Goal: Transaction & Acquisition: Book appointment/travel/reservation

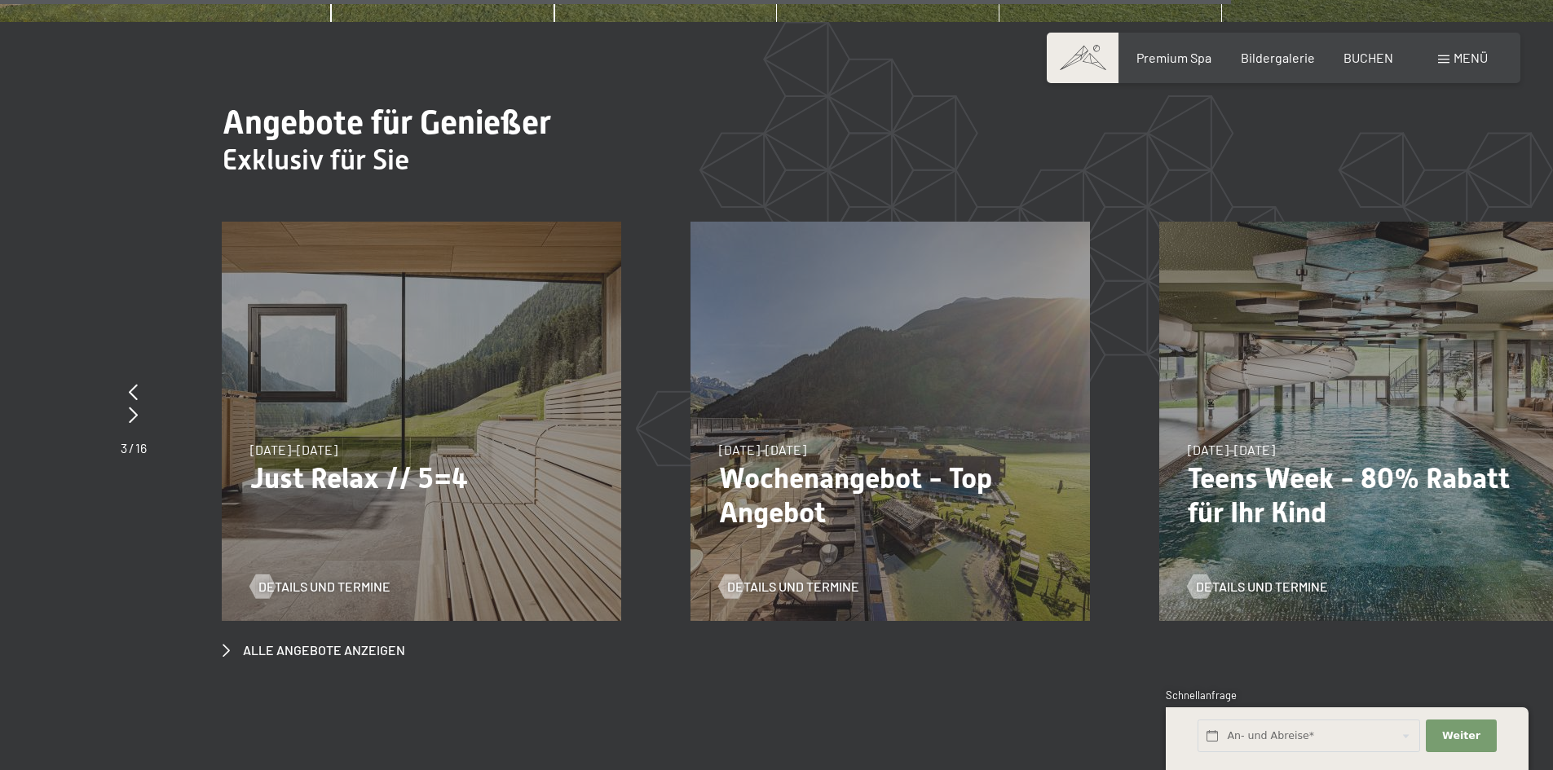
scroll to position [6359, 0]
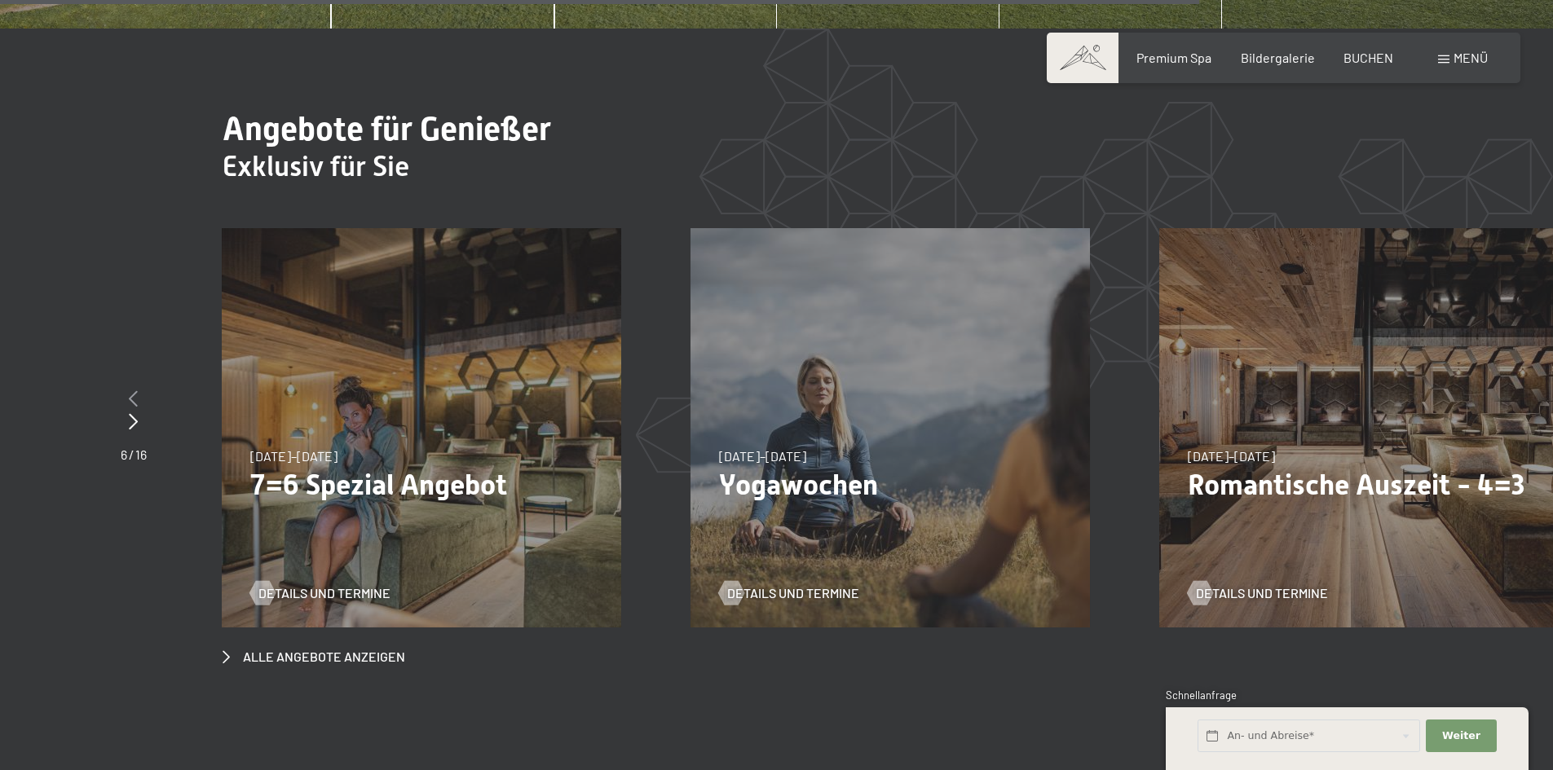
click at [130, 390] on icon at bounding box center [133, 398] width 9 height 16
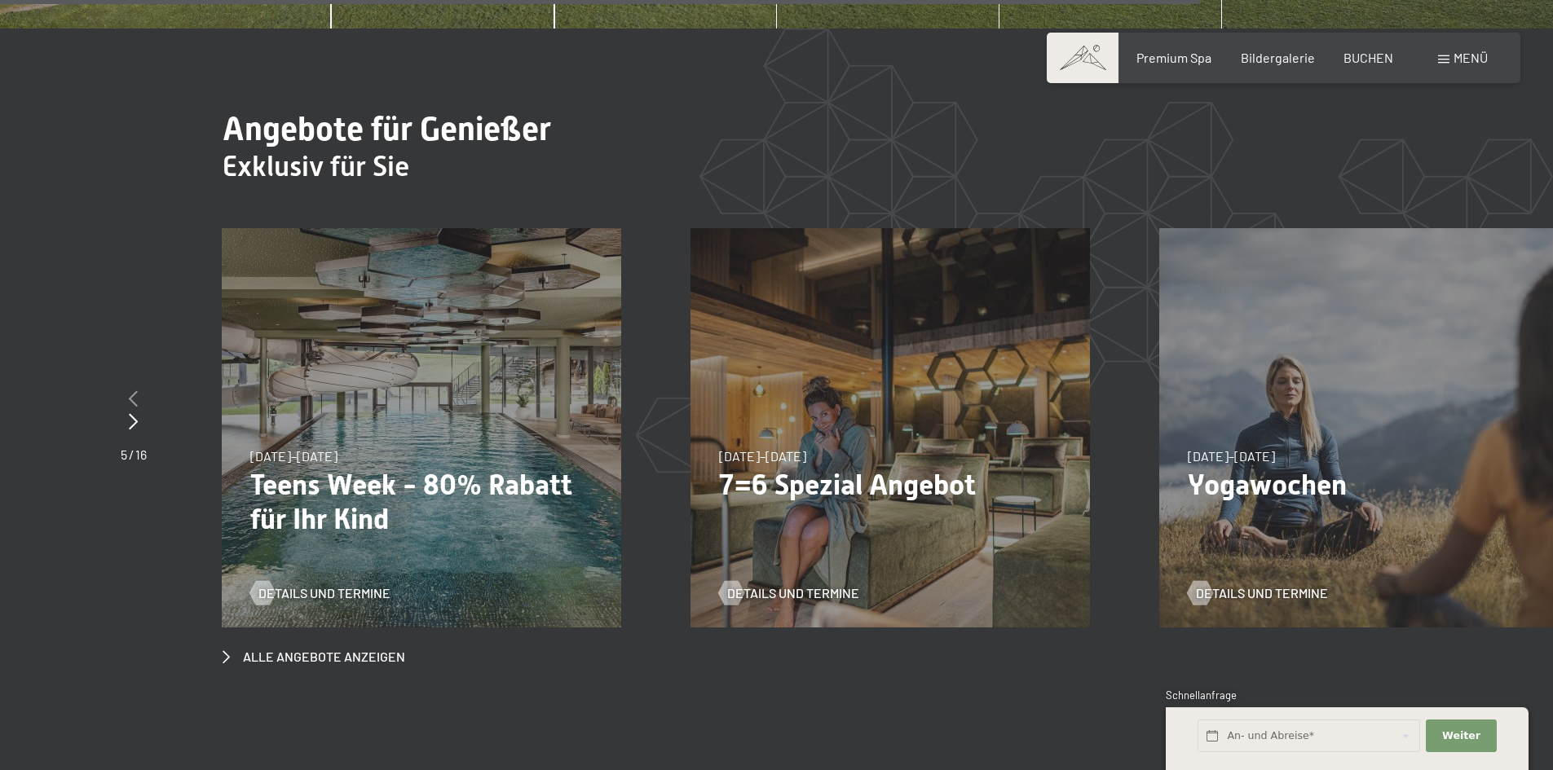
click at [130, 390] on icon at bounding box center [133, 398] width 9 height 16
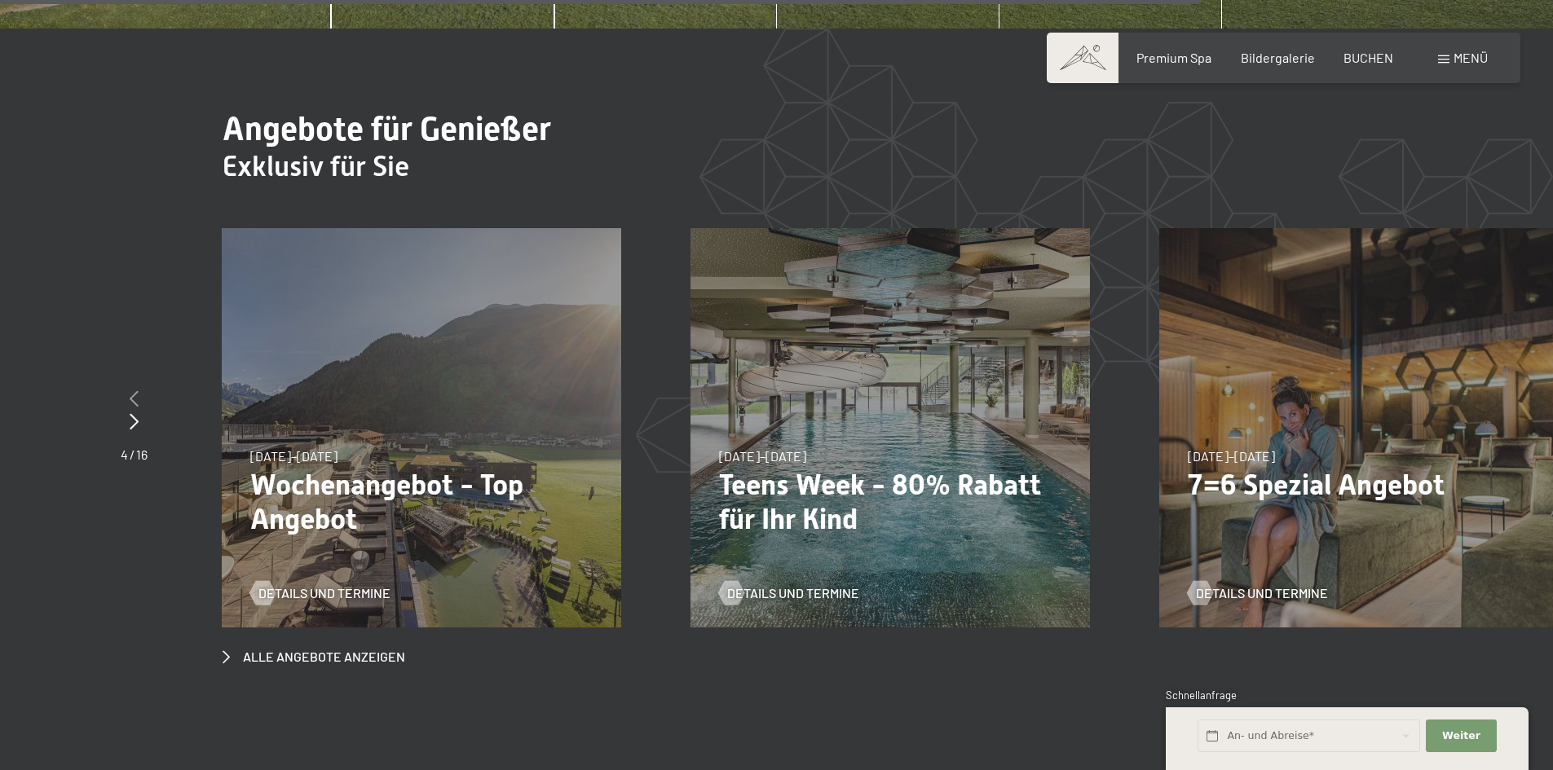
click at [130, 390] on icon at bounding box center [134, 398] width 9 height 16
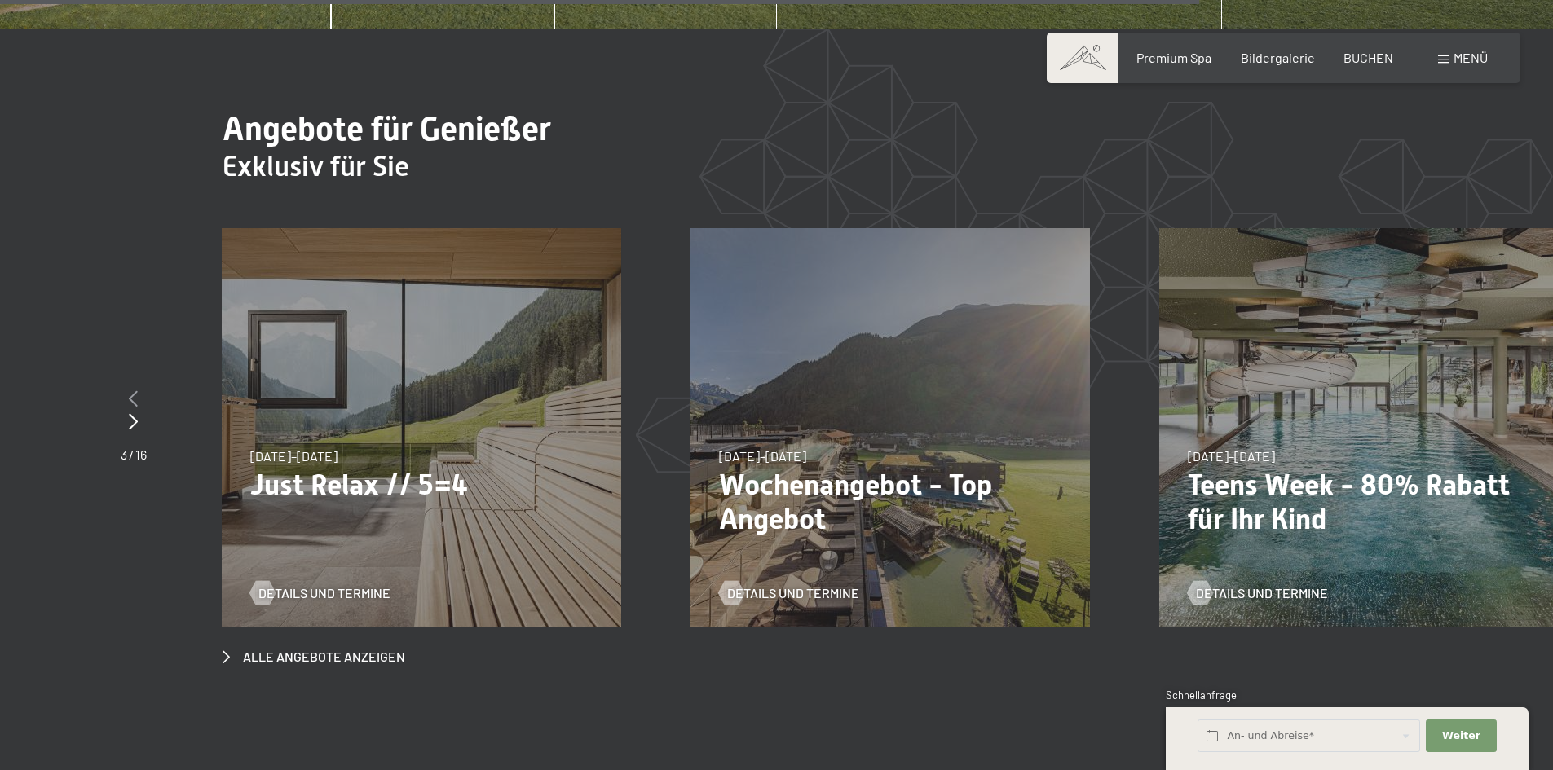
click at [130, 390] on icon at bounding box center [133, 398] width 9 height 16
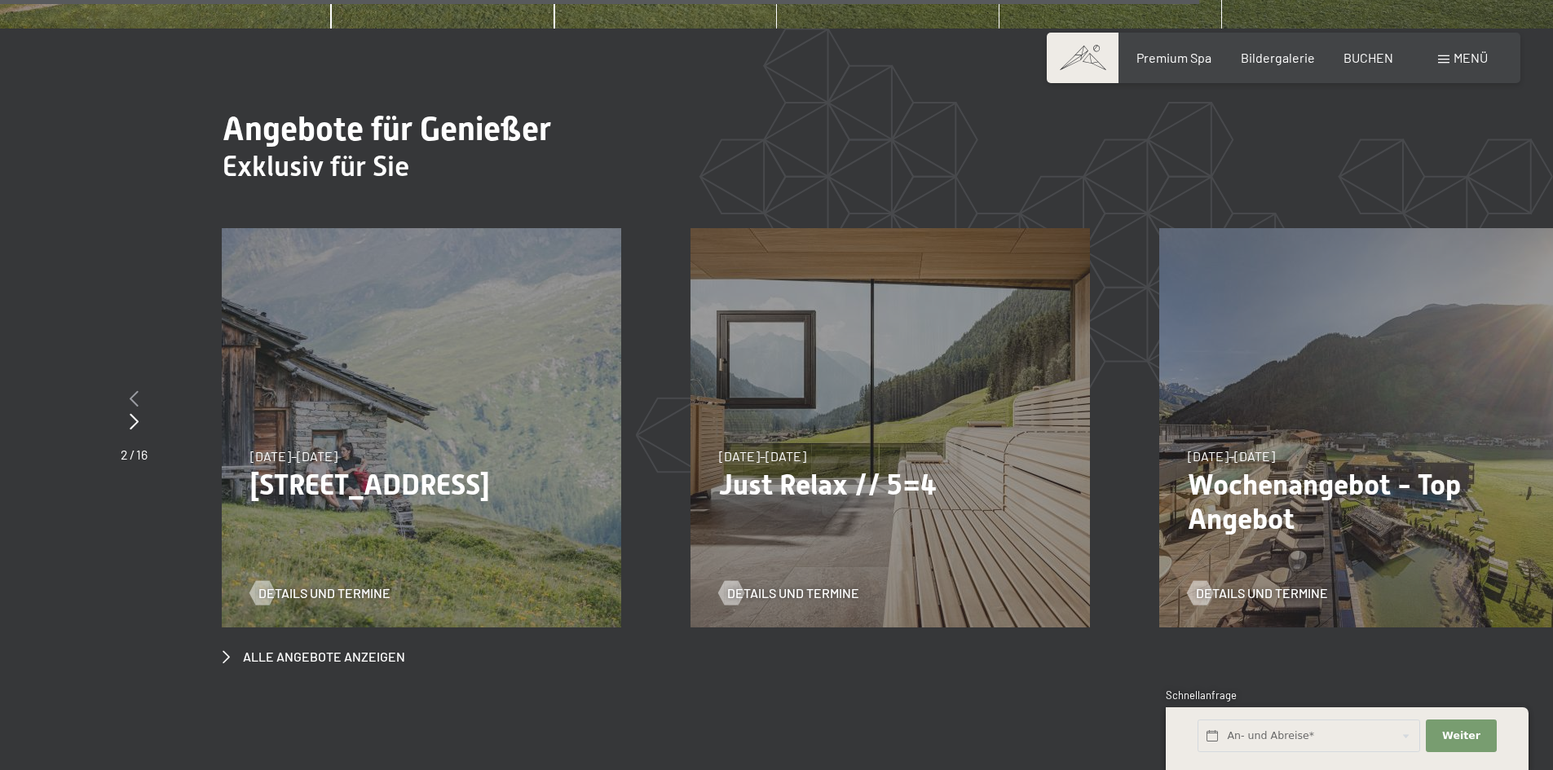
click at [130, 390] on icon at bounding box center [134, 398] width 9 height 16
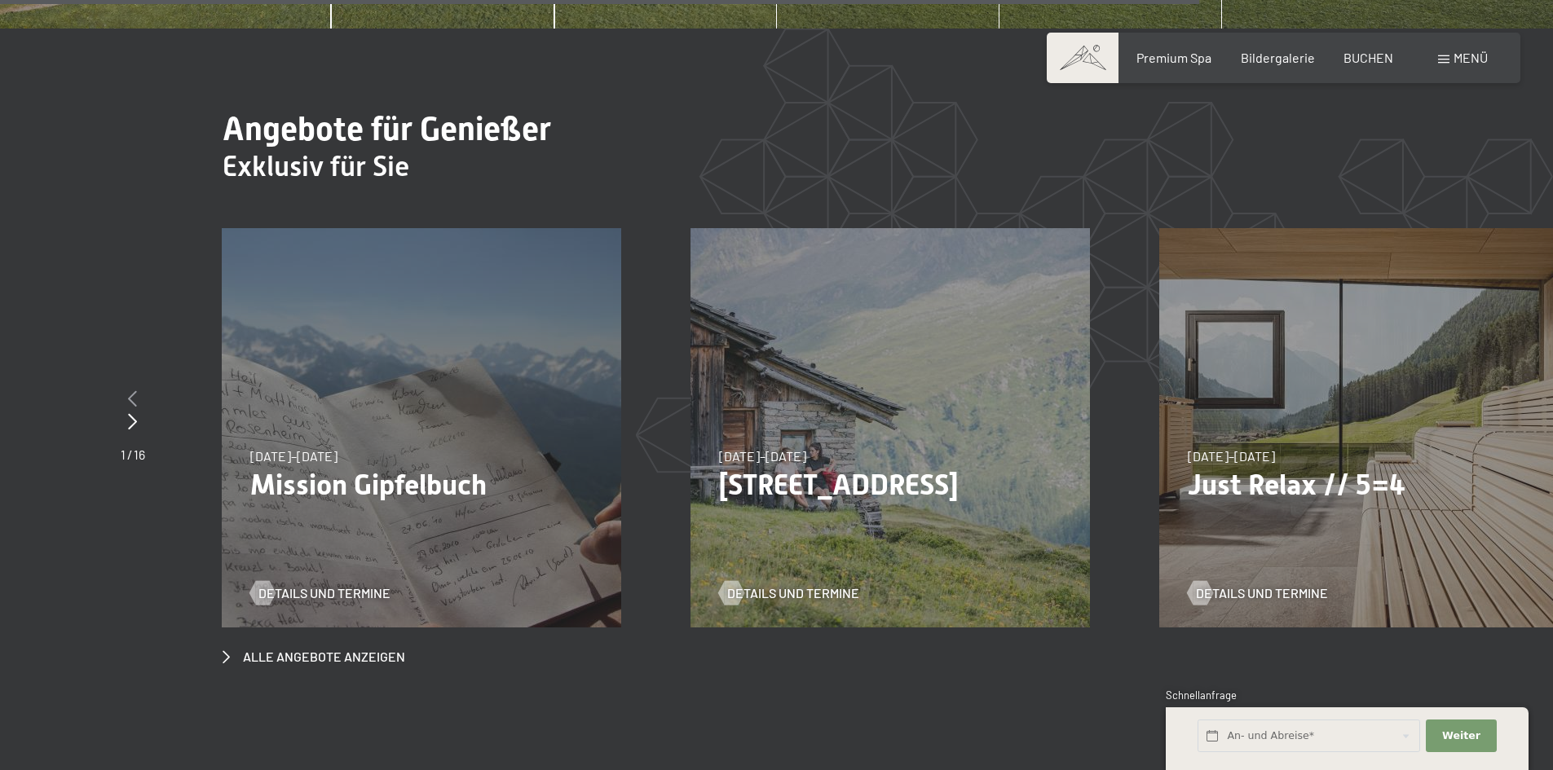
click at [130, 390] on icon at bounding box center [132, 398] width 9 height 16
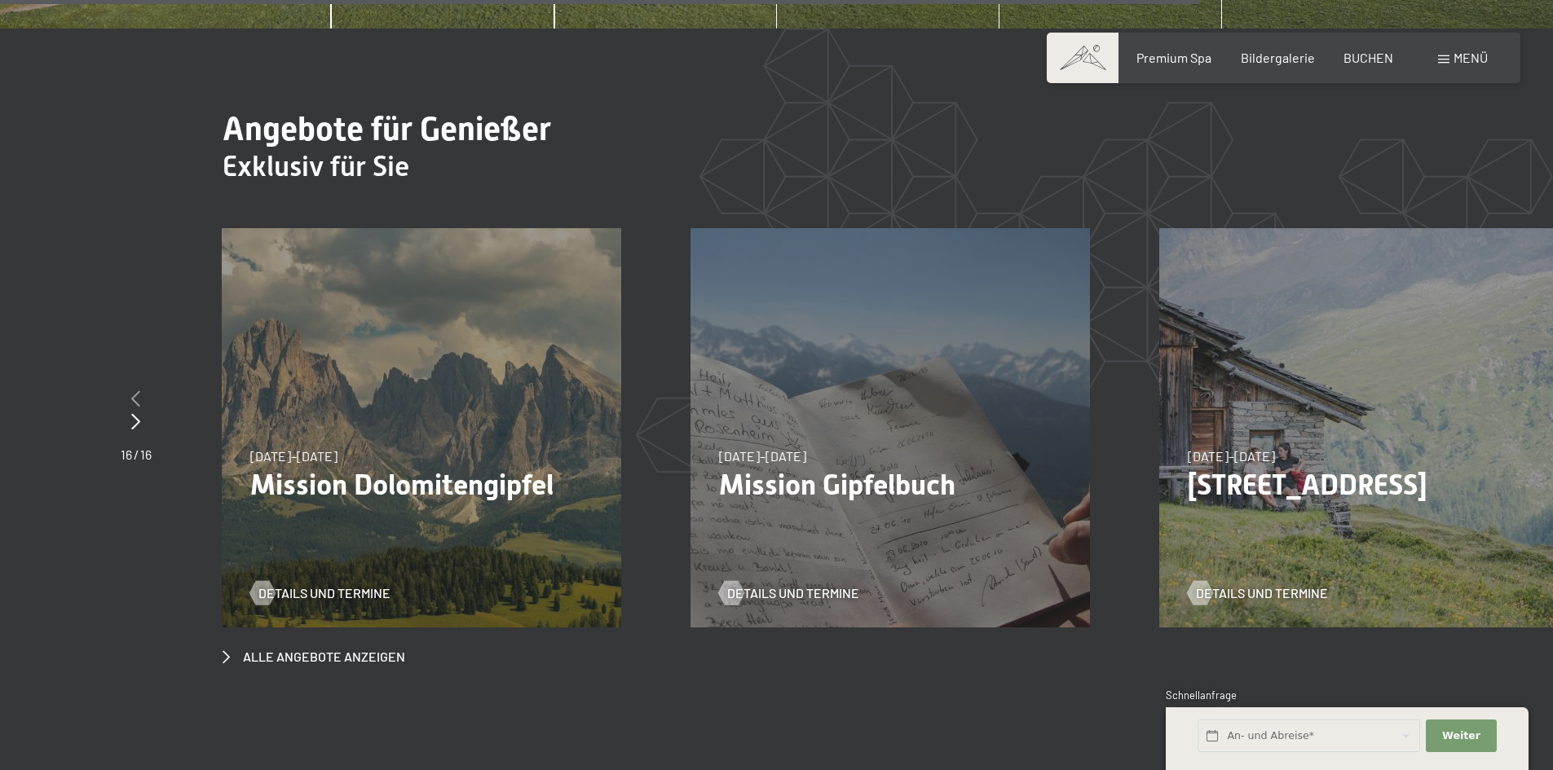
click at [130, 388] on div at bounding box center [136, 399] width 31 height 23
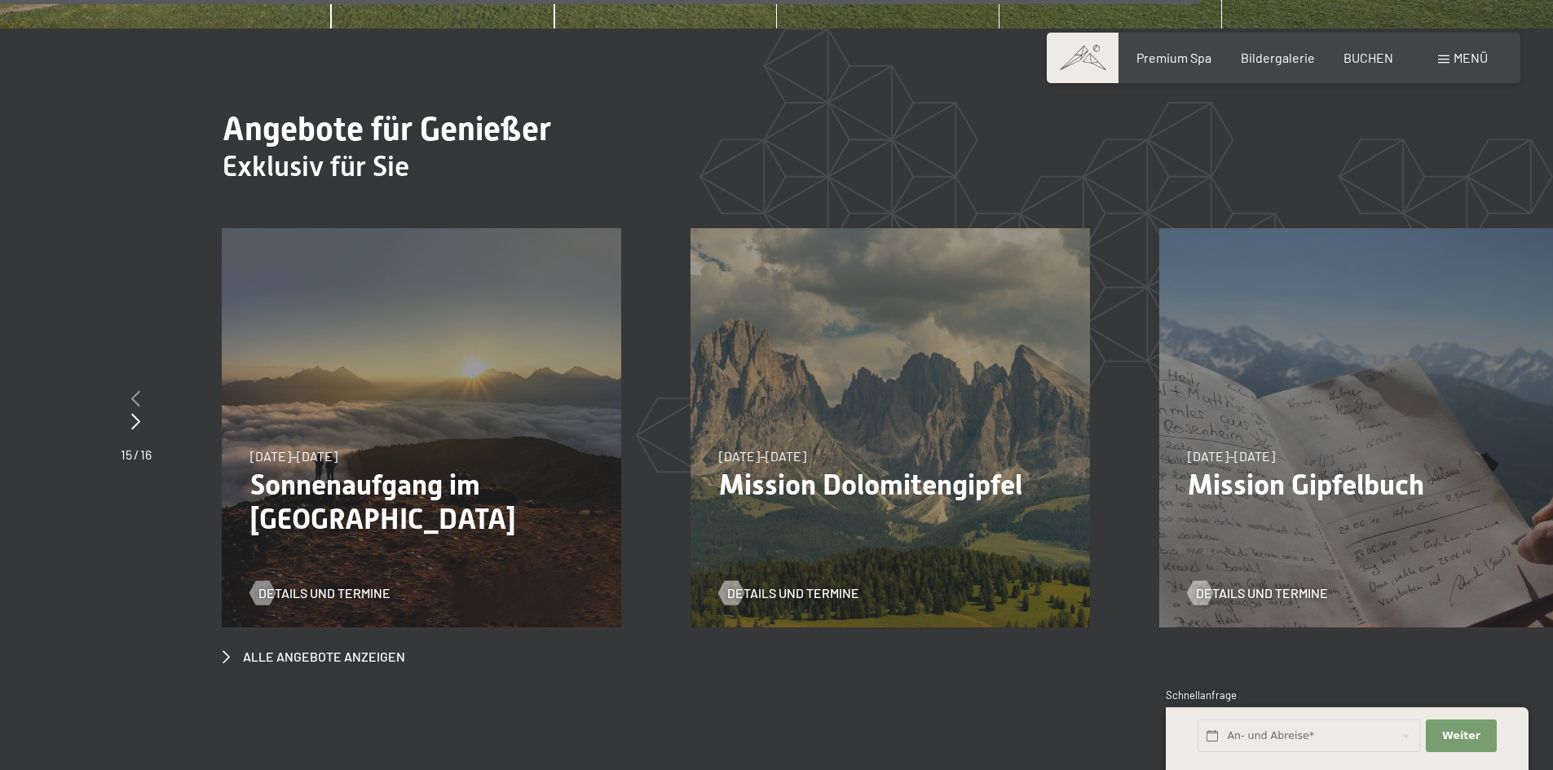
click at [130, 388] on div at bounding box center [136, 399] width 31 height 23
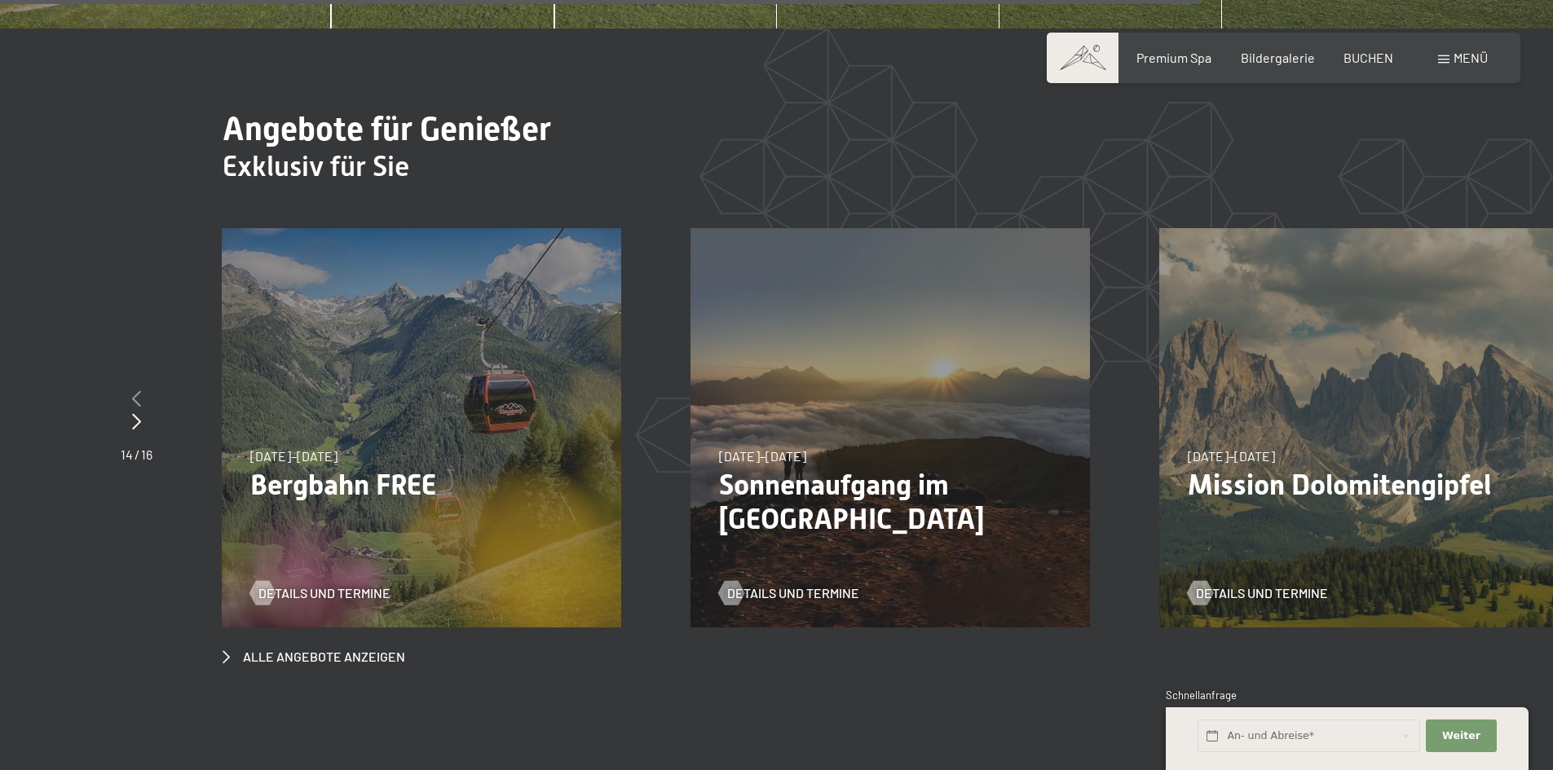
click at [130, 388] on div at bounding box center [137, 399] width 32 height 23
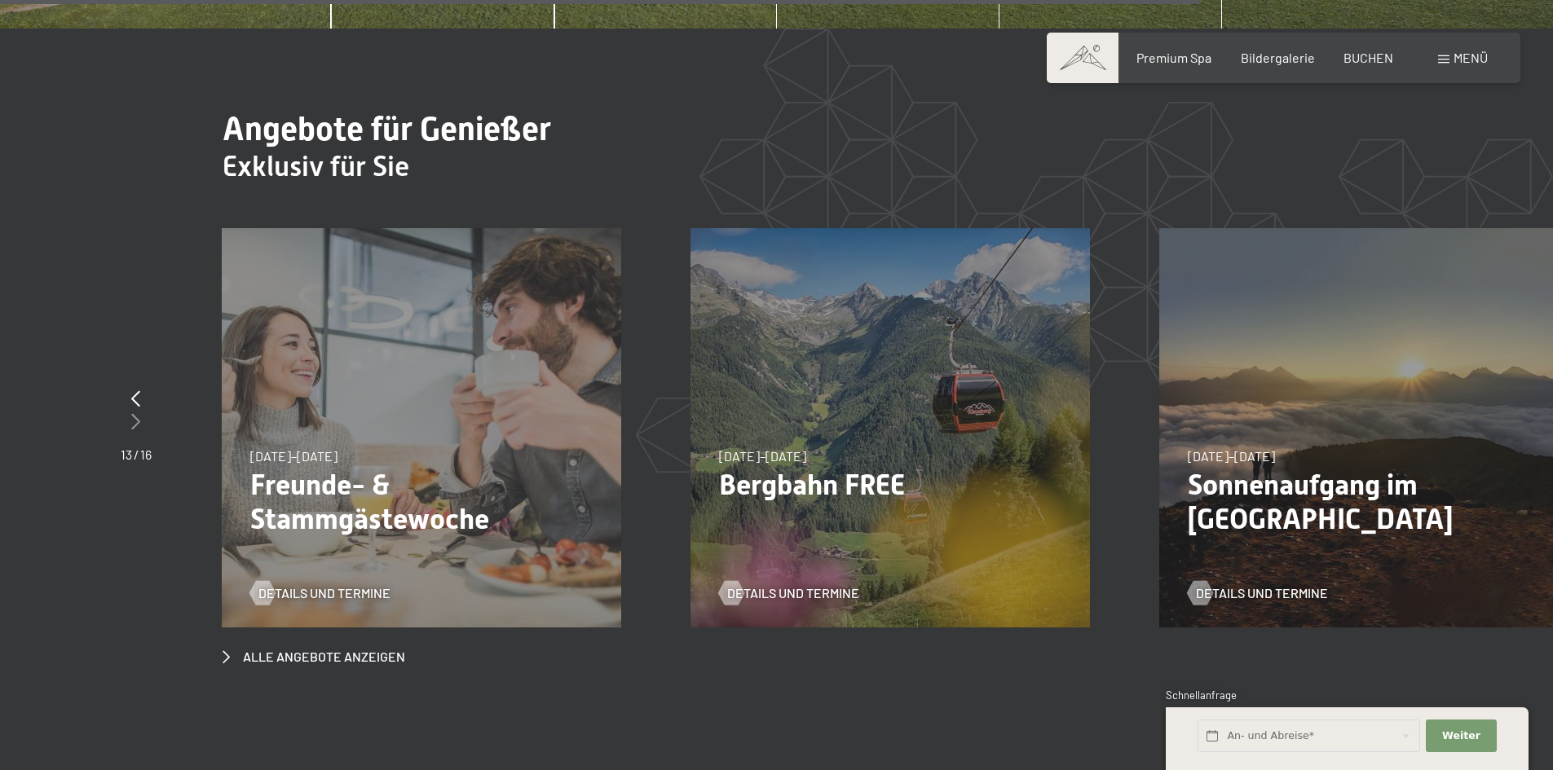
click at [133, 413] on icon at bounding box center [135, 421] width 9 height 16
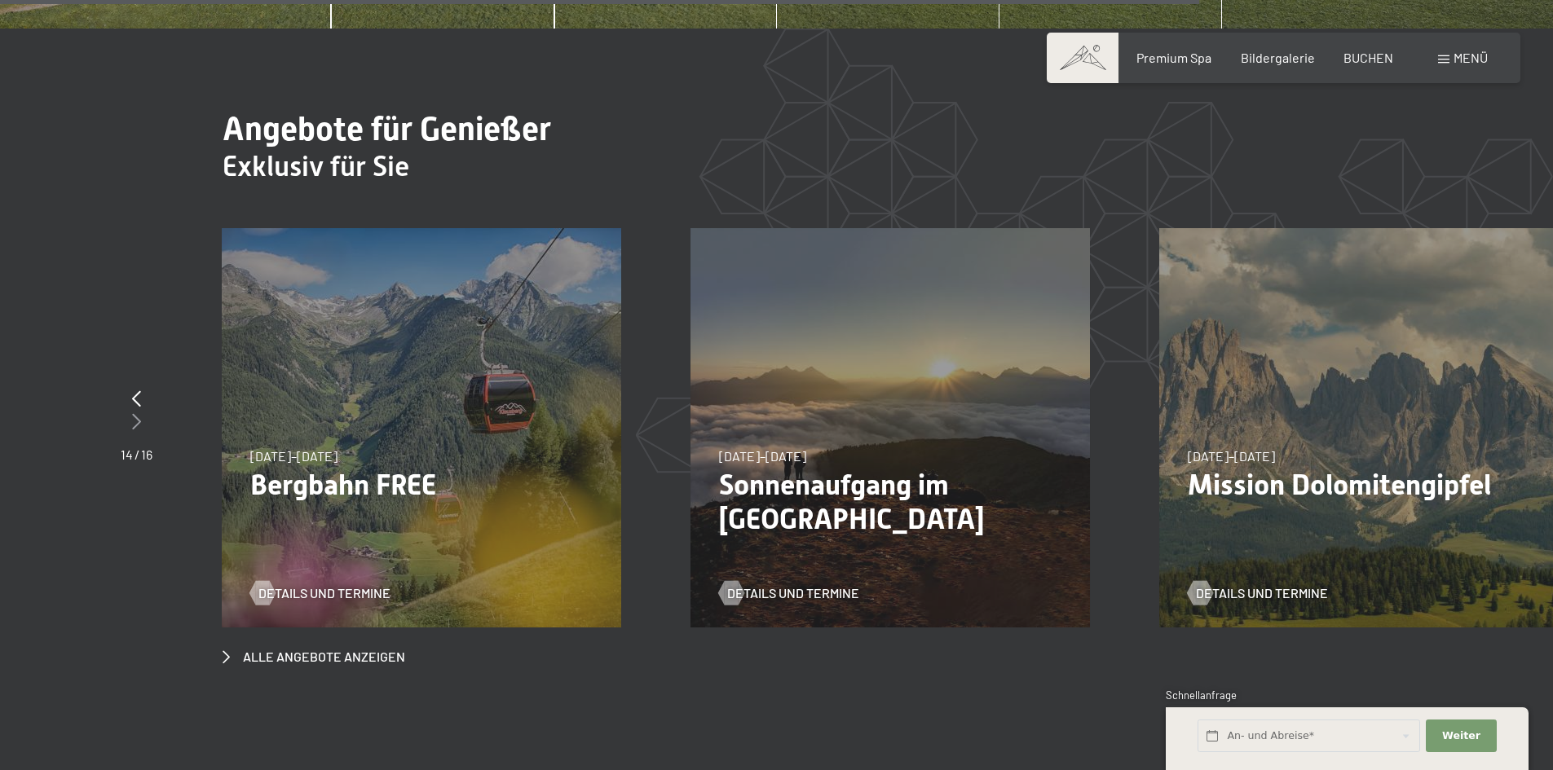
click at [133, 413] on icon at bounding box center [136, 421] width 9 height 16
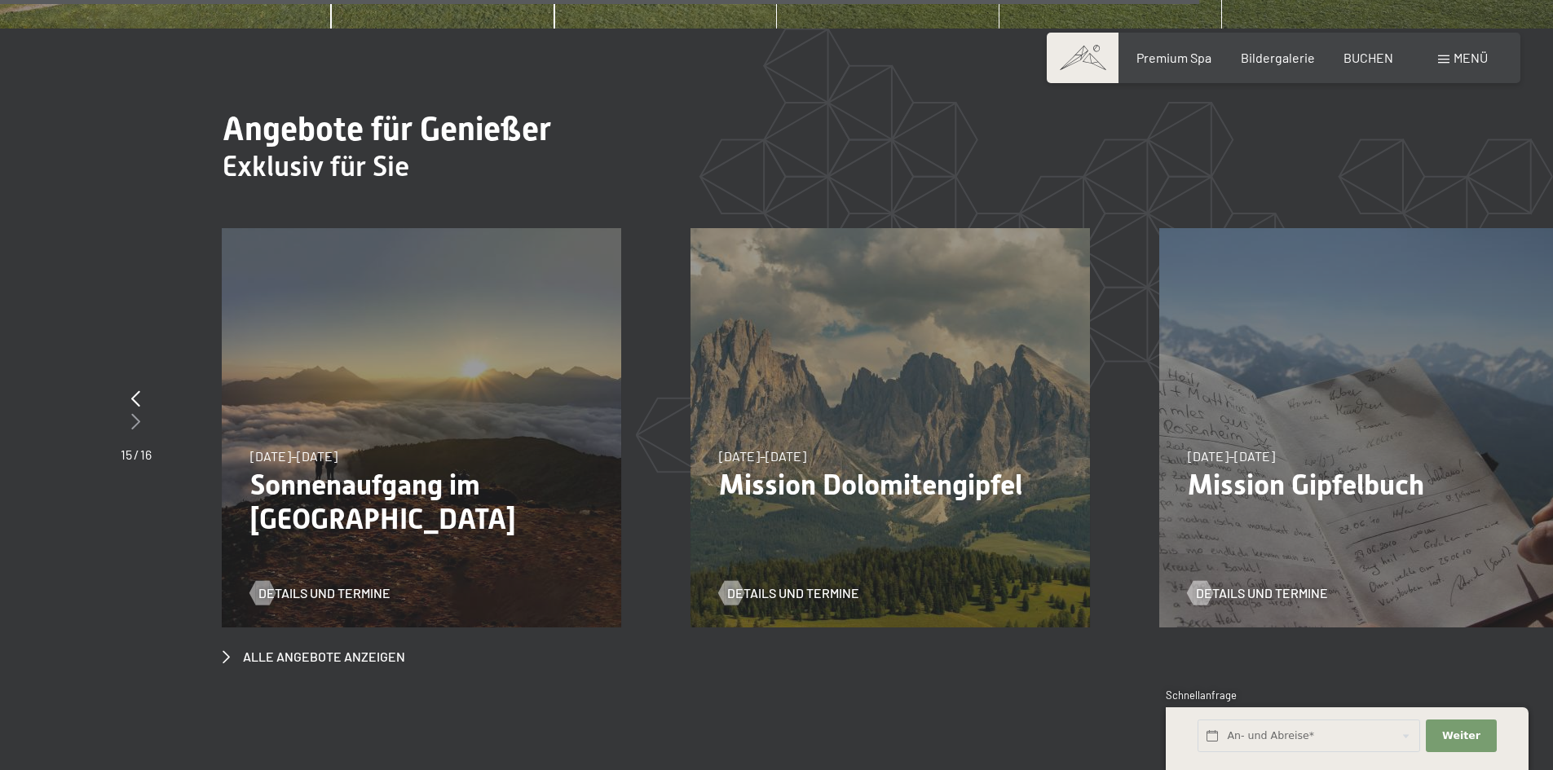
click at [133, 413] on icon at bounding box center [135, 421] width 9 height 16
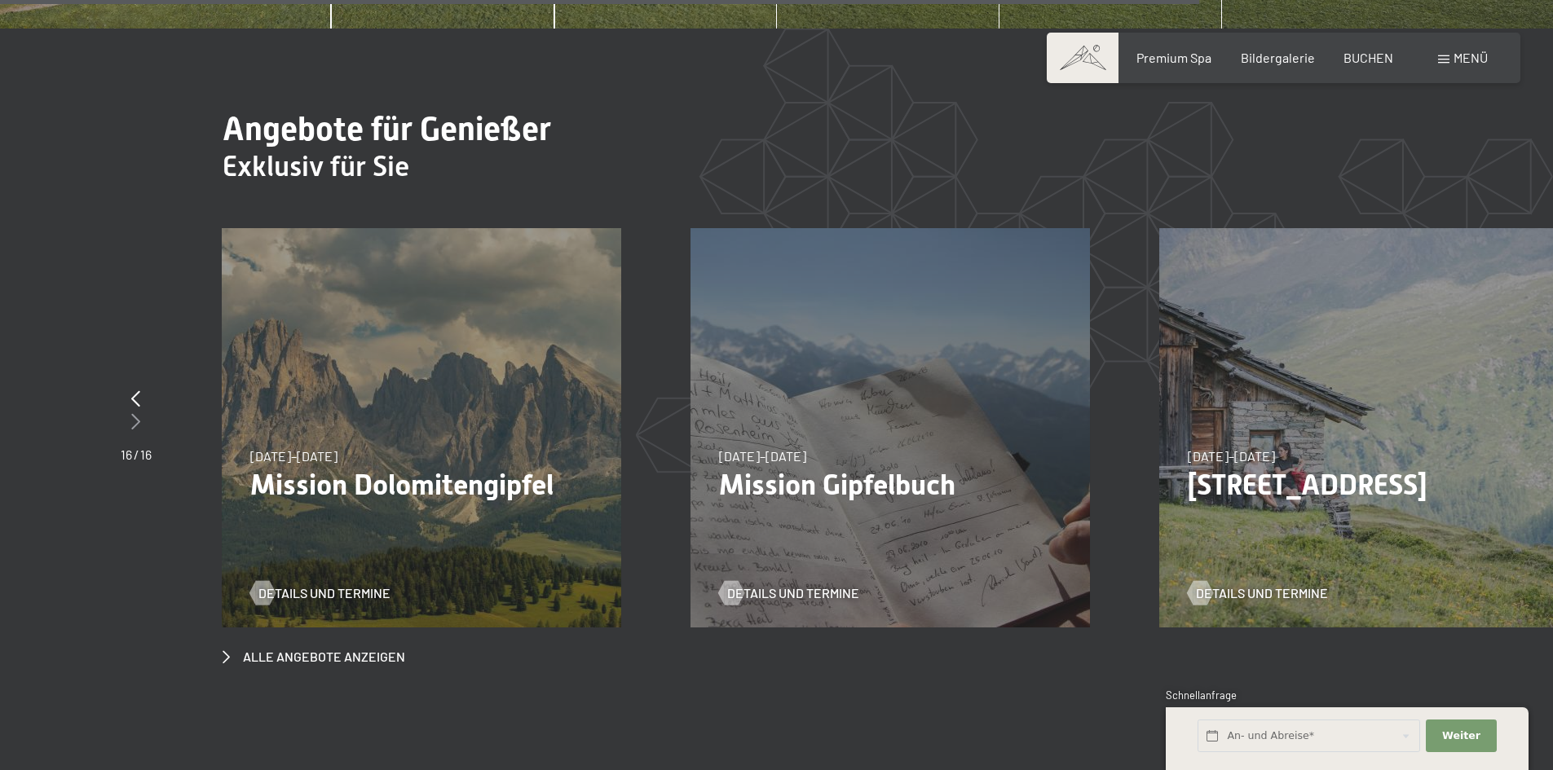
click at [133, 413] on icon at bounding box center [135, 421] width 9 height 16
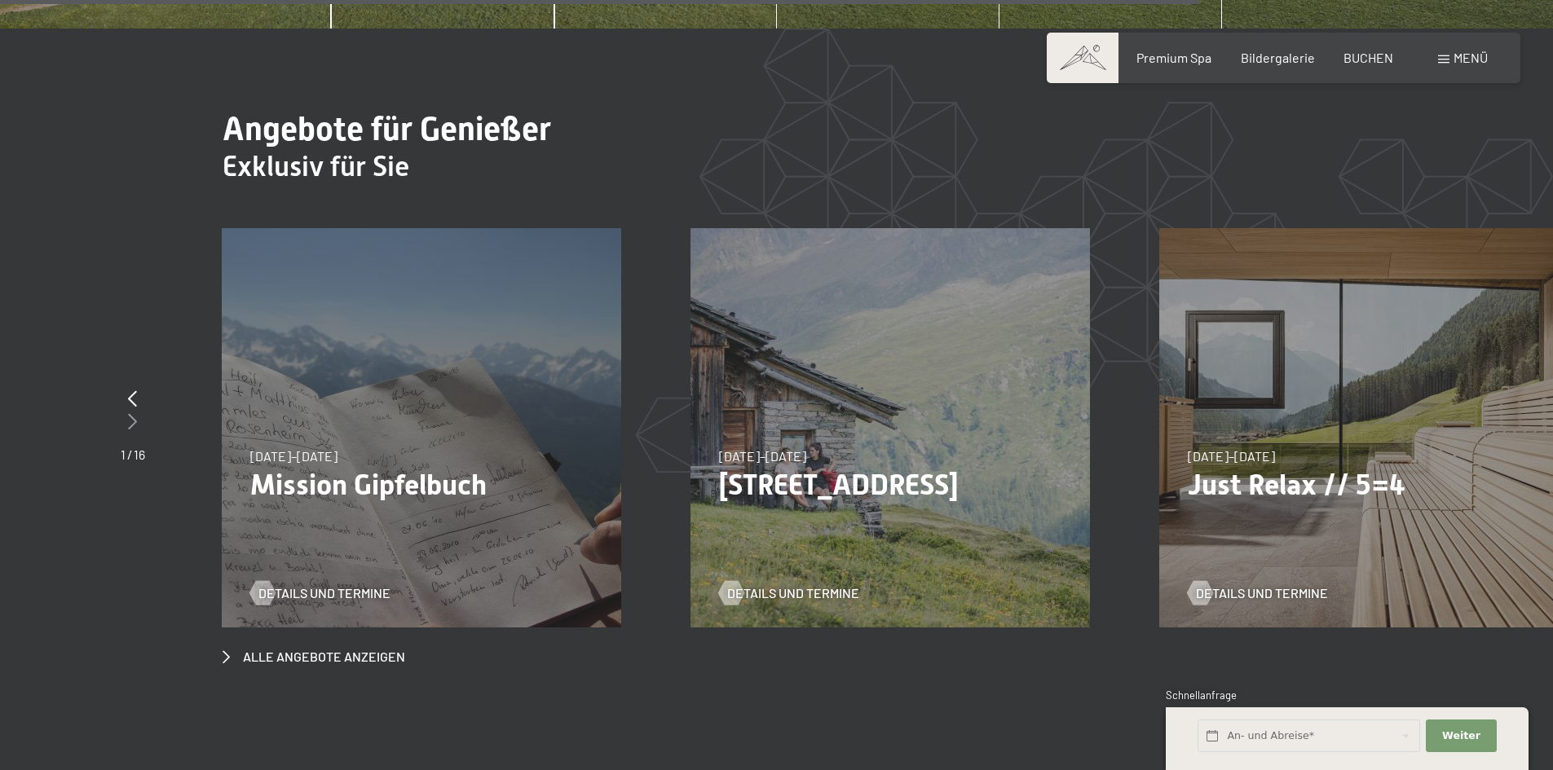
click at [133, 413] on icon at bounding box center [132, 421] width 9 height 16
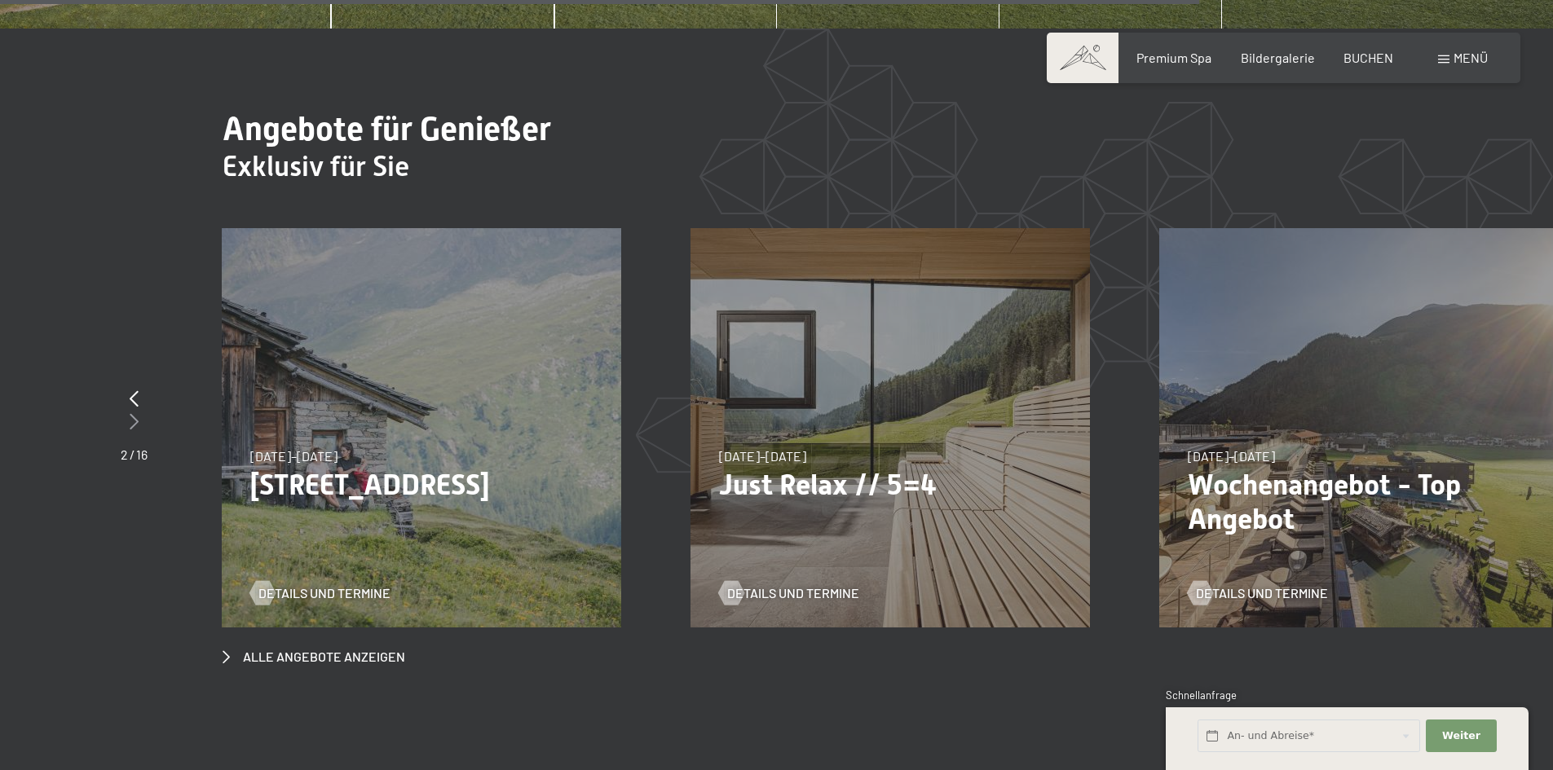
click at [133, 413] on icon at bounding box center [134, 421] width 9 height 16
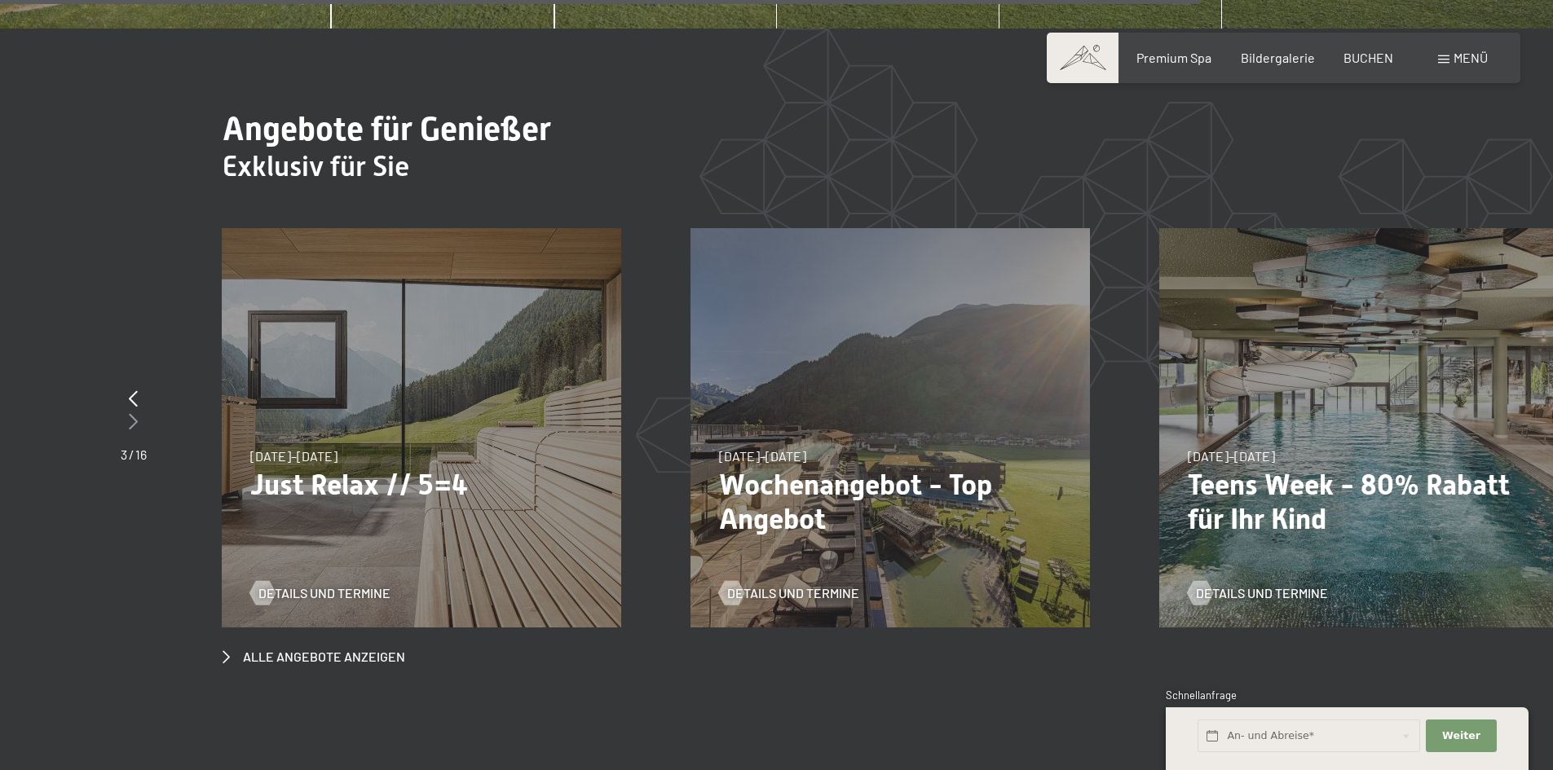
click at [133, 413] on icon at bounding box center [133, 421] width 9 height 16
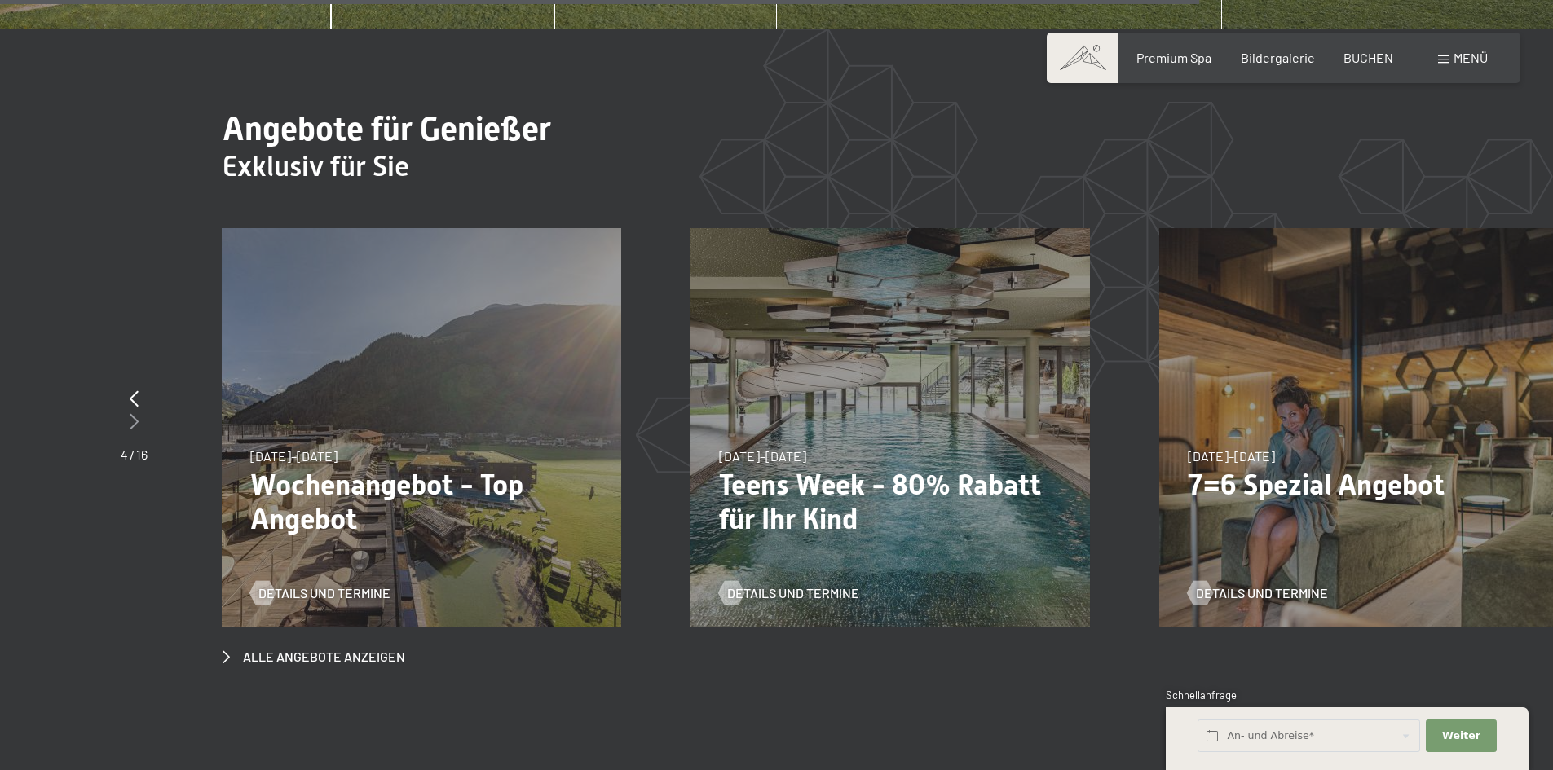
click at [133, 413] on icon at bounding box center [134, 421] width 9 height 16
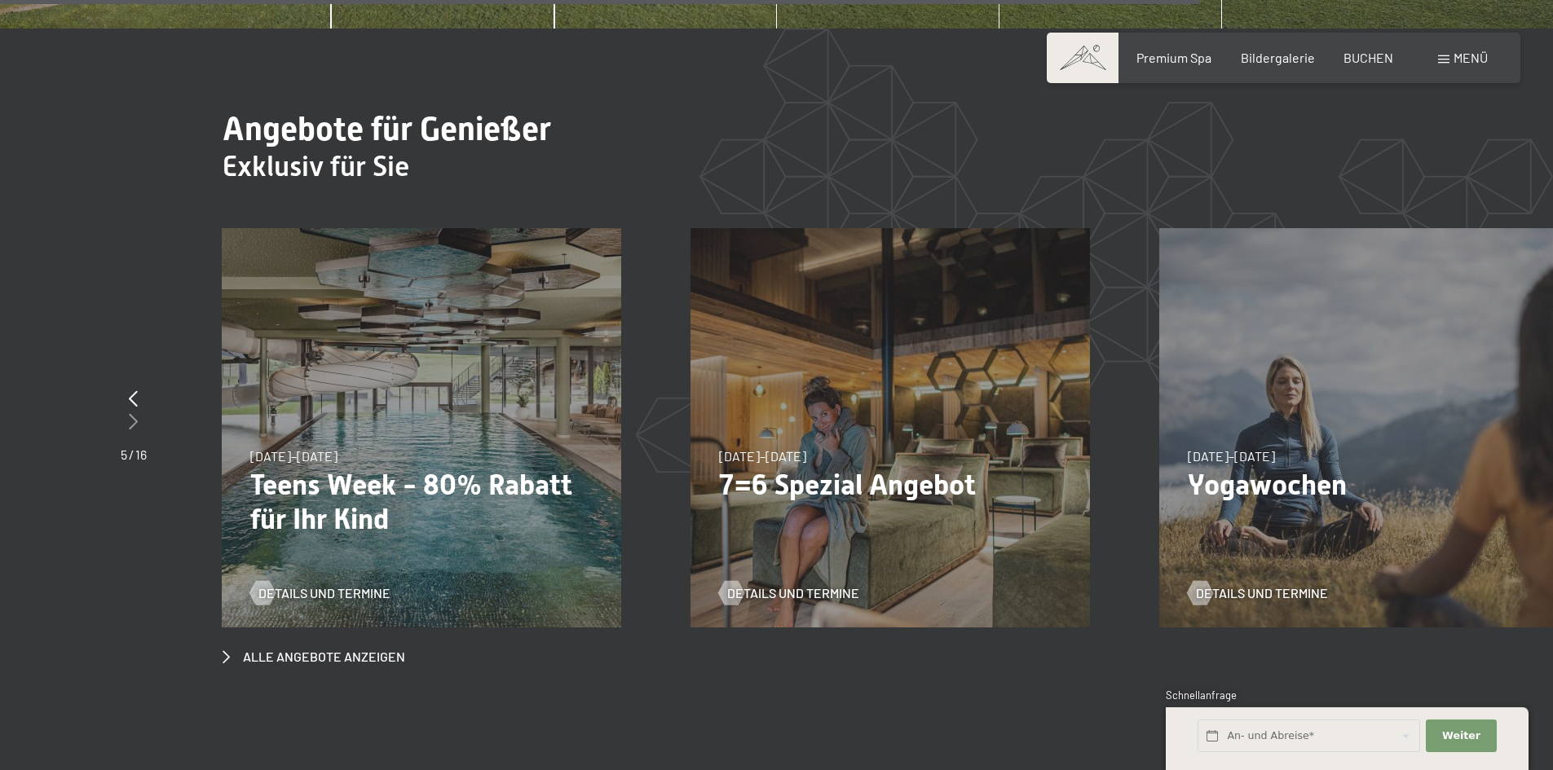
click at [133, 413] on icon at bounding box center [133, 421] width 9 height 16
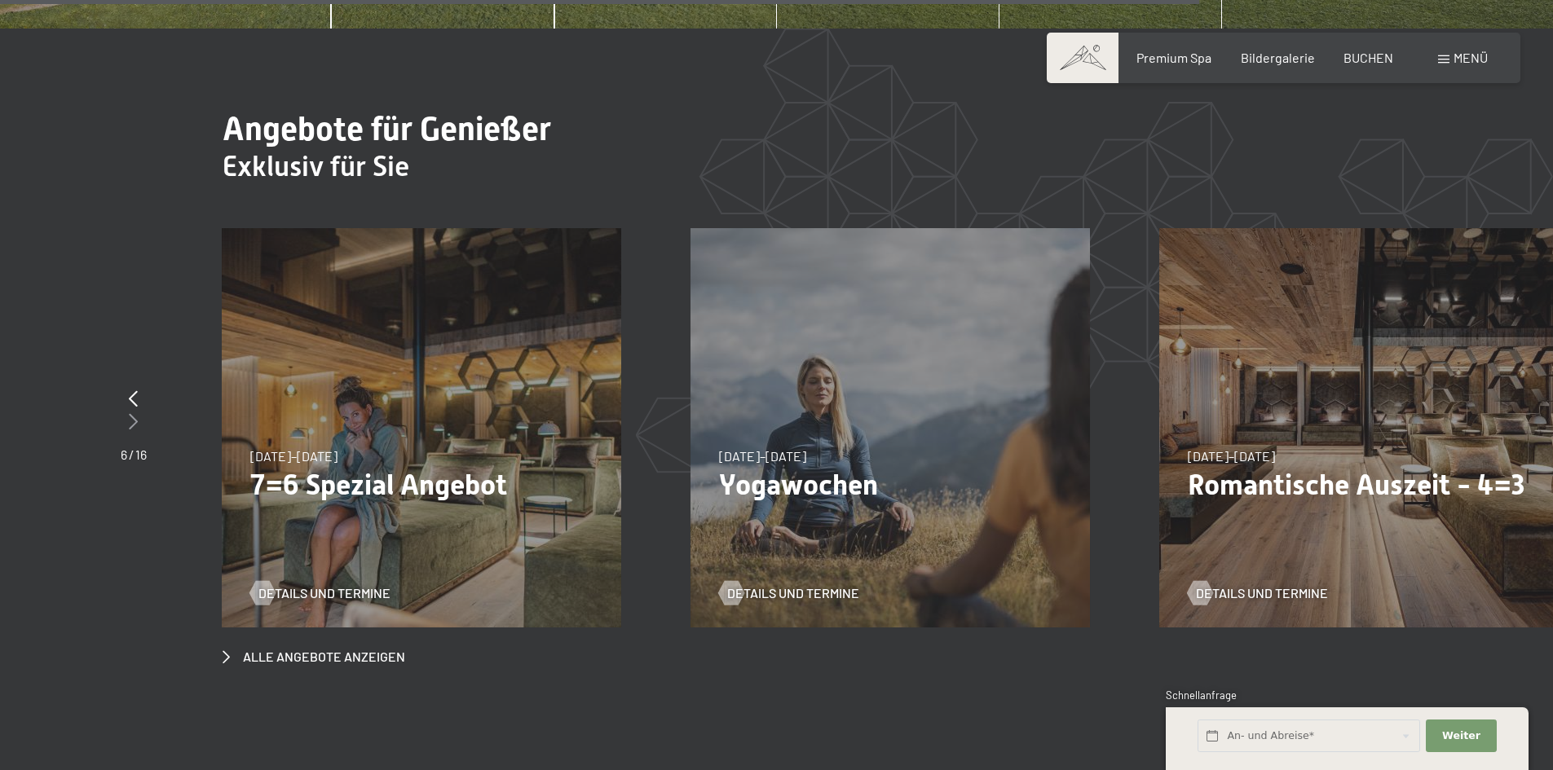
click at [133, 413] on icon at bounding box center [133, 421] width 9 height 16
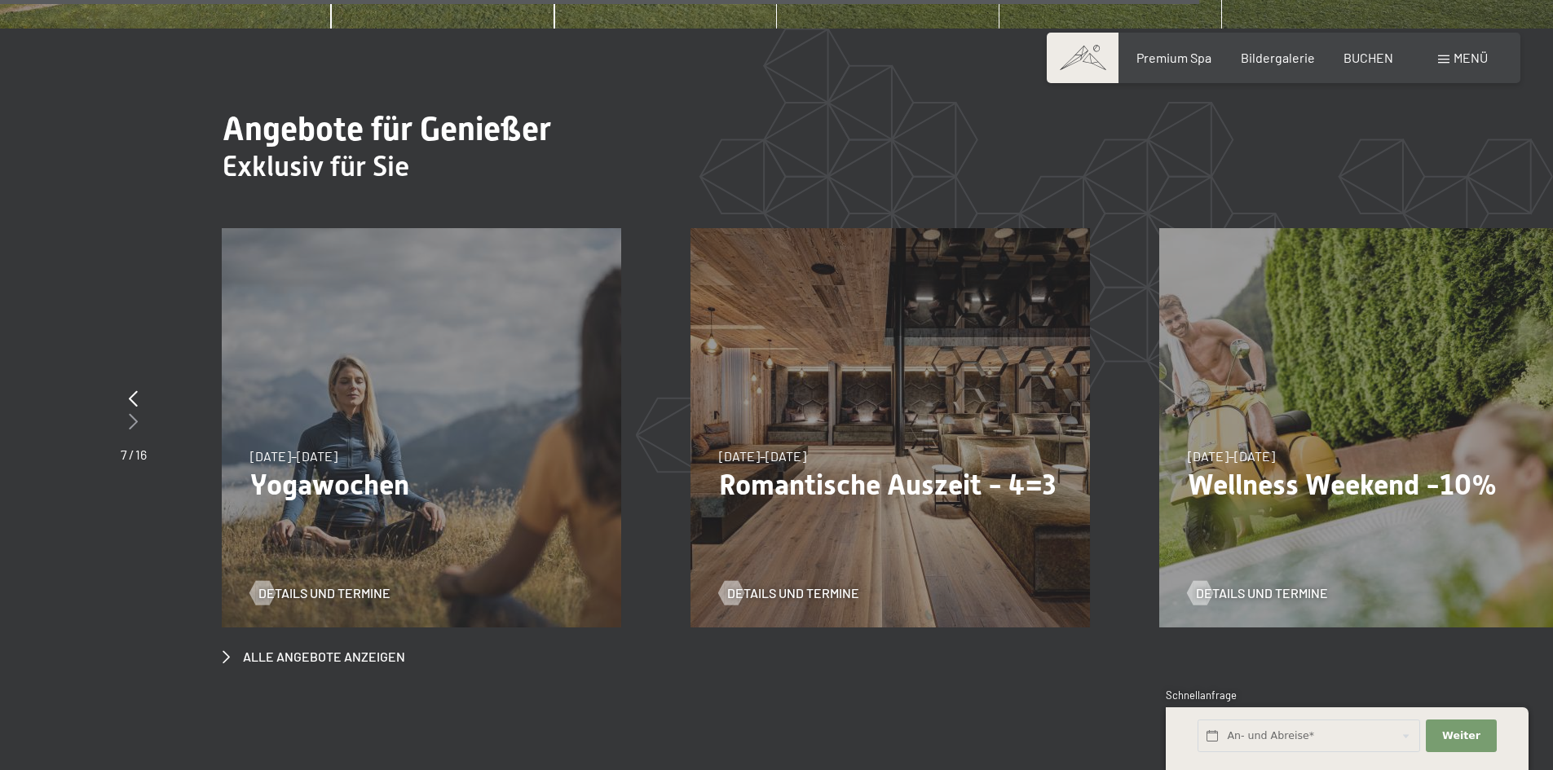
click at [133, 413] on icon at bounding box center [133, 421] width 9 height 16
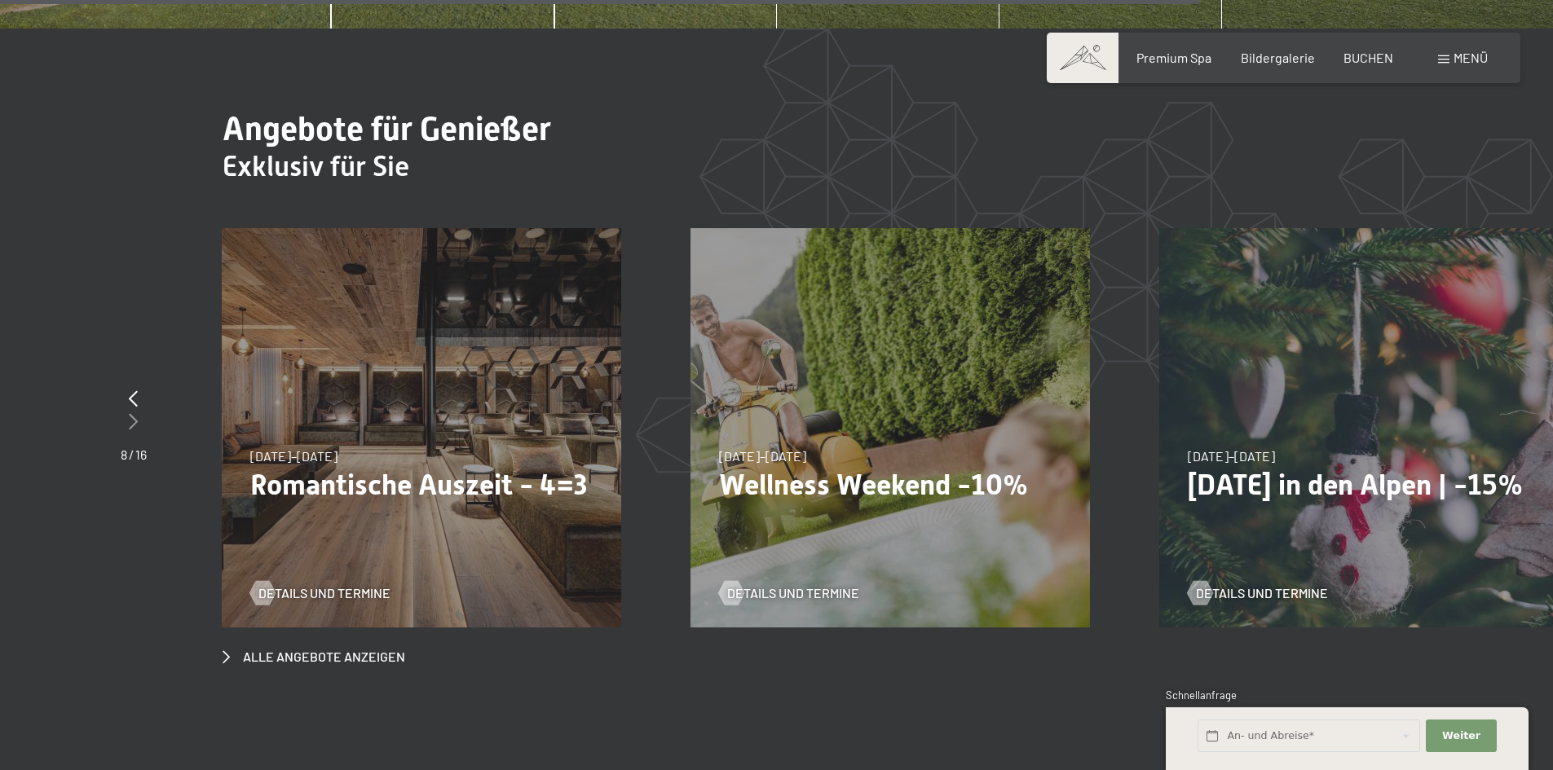
click at [133, 413] on icon at bounding box center [133, 421] width 9 height 16
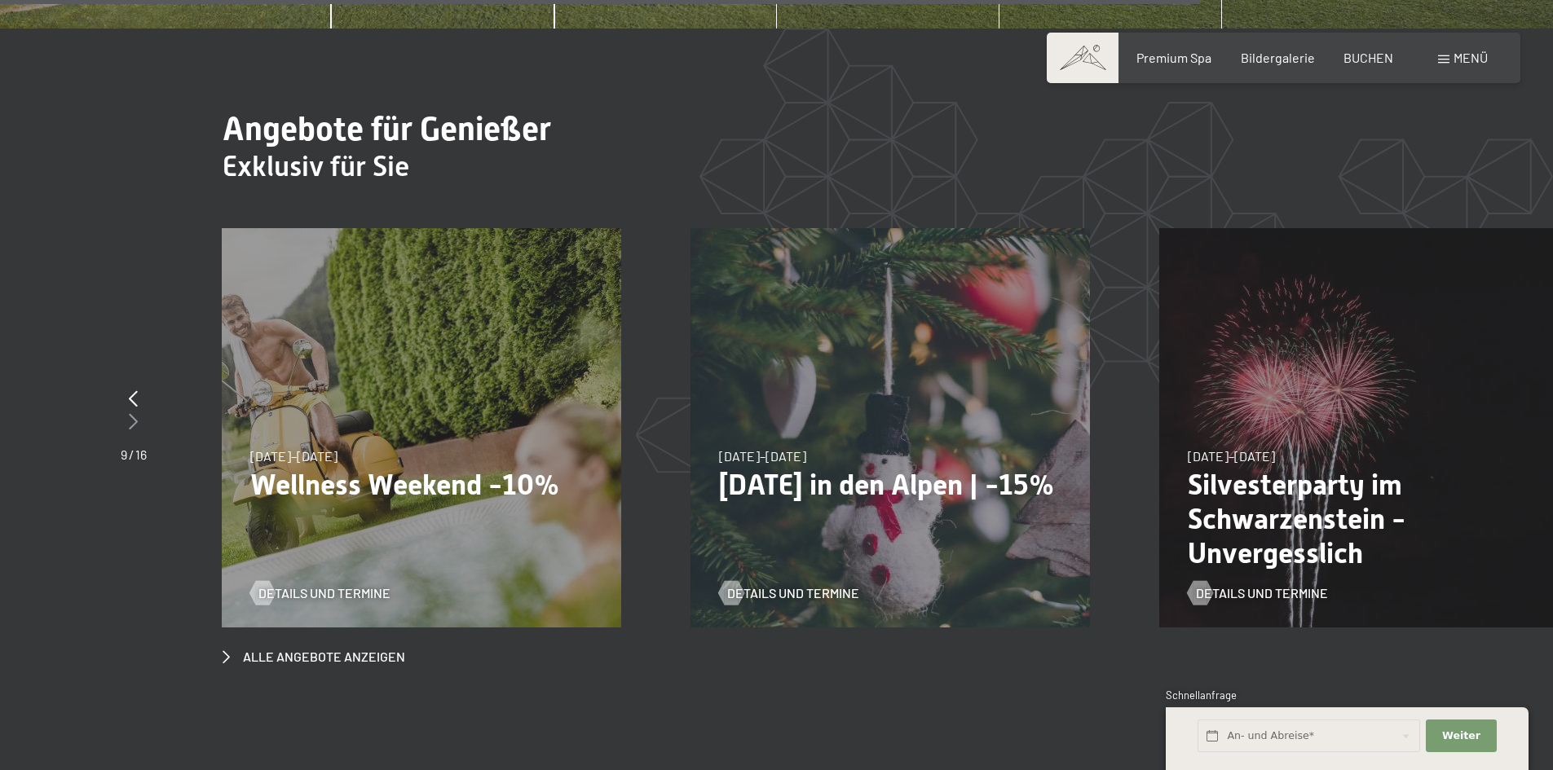
click at [133, 413] on icon at bounding box center [133, 421] width 9 height 16
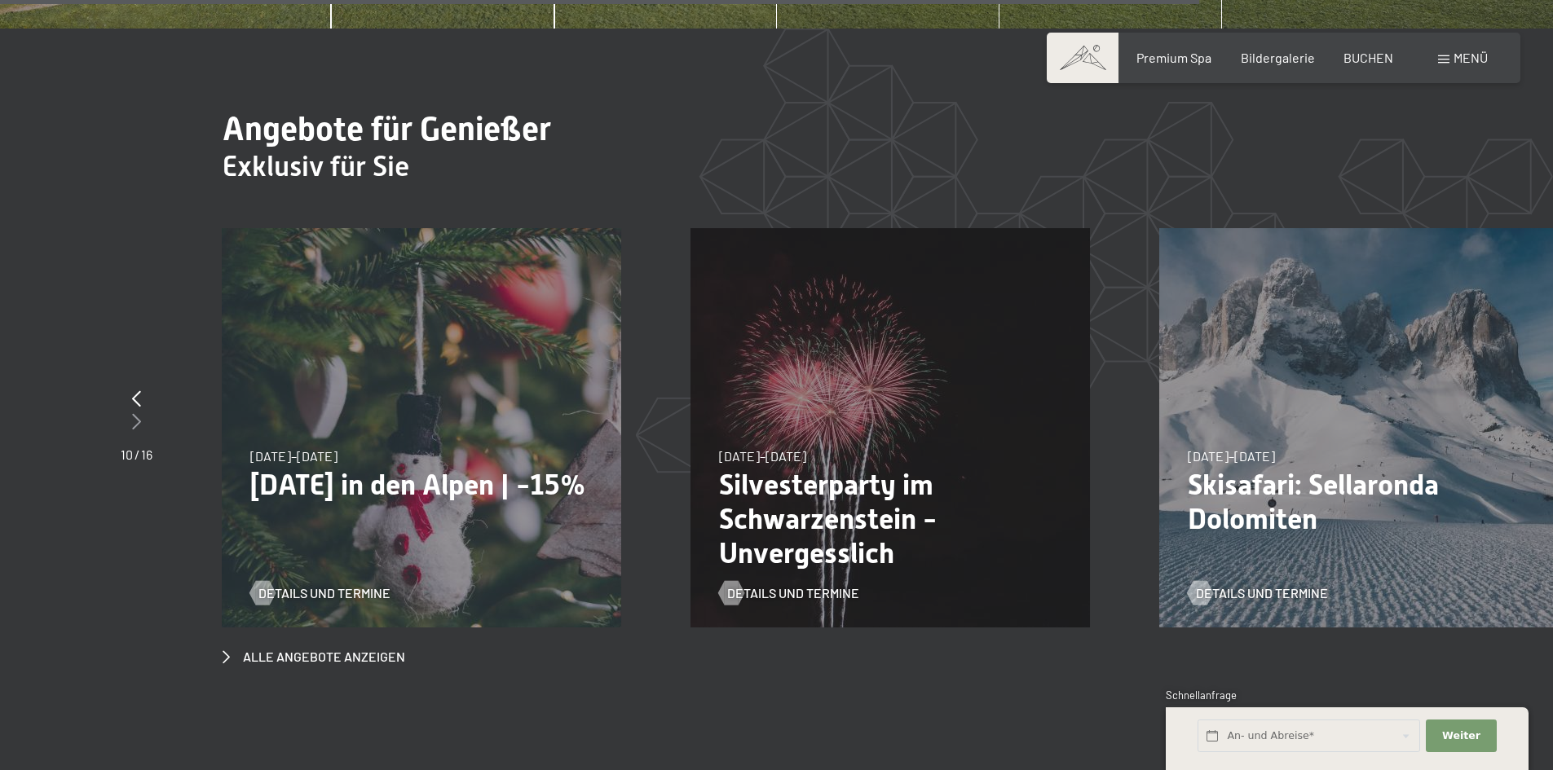
click at [133, 413] on icon at bounding box center [136, 421] width 9 height 16
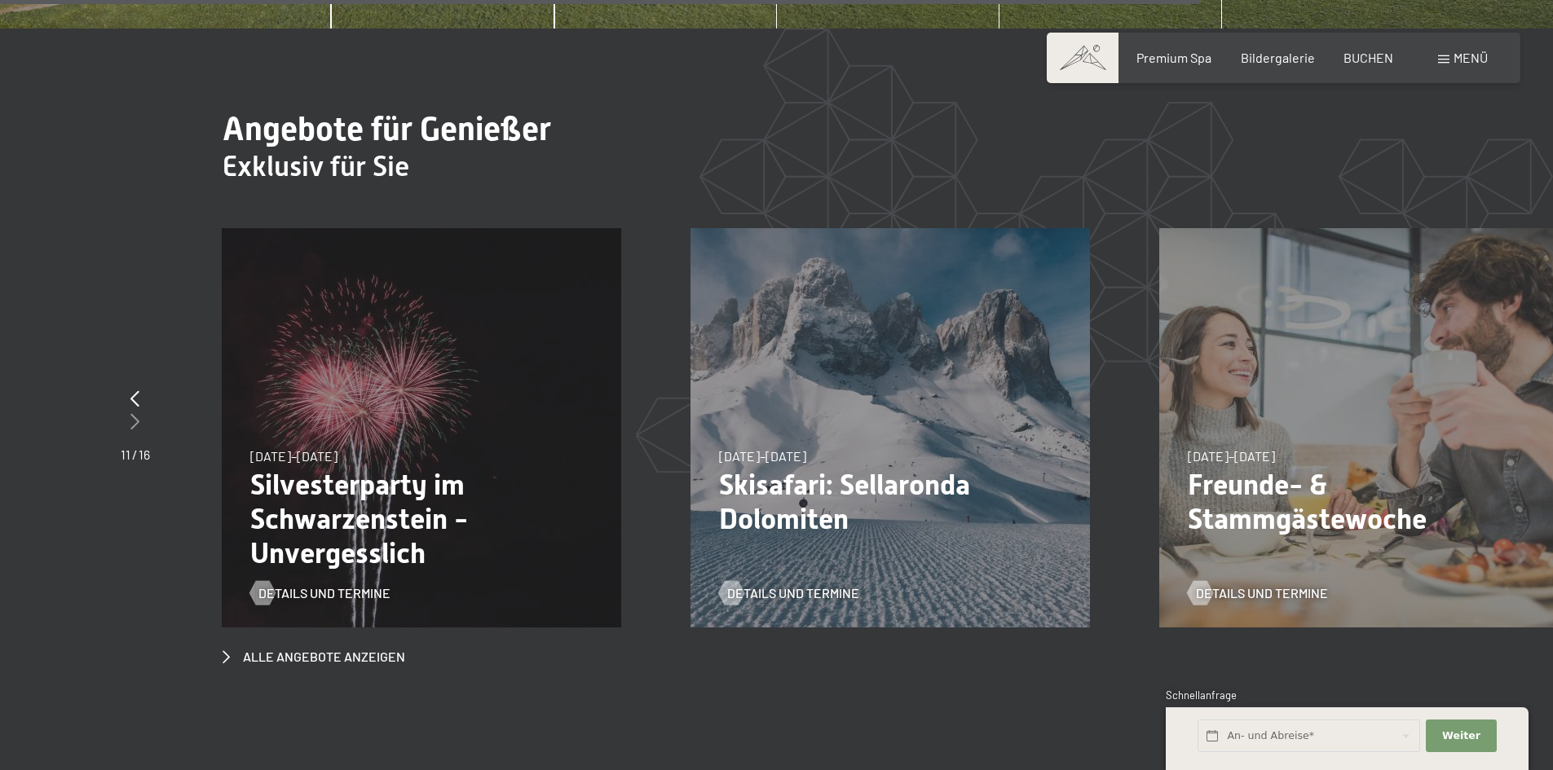
click at [133, 413] on icon at bounding box center [134, 421] width 9 height 16
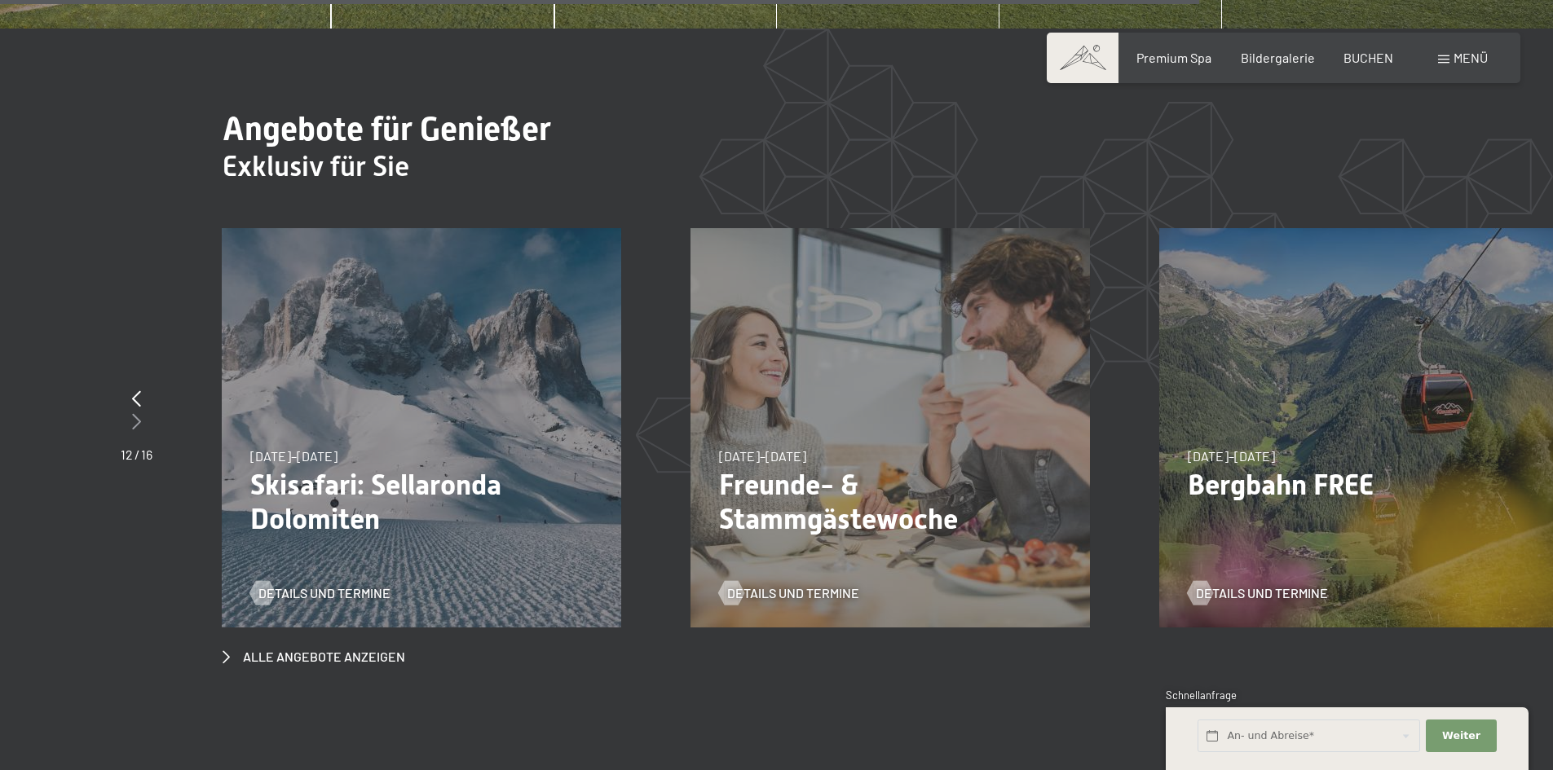
click at [133, 413] on icon at bounding box center [136, 421] width 9 height 16
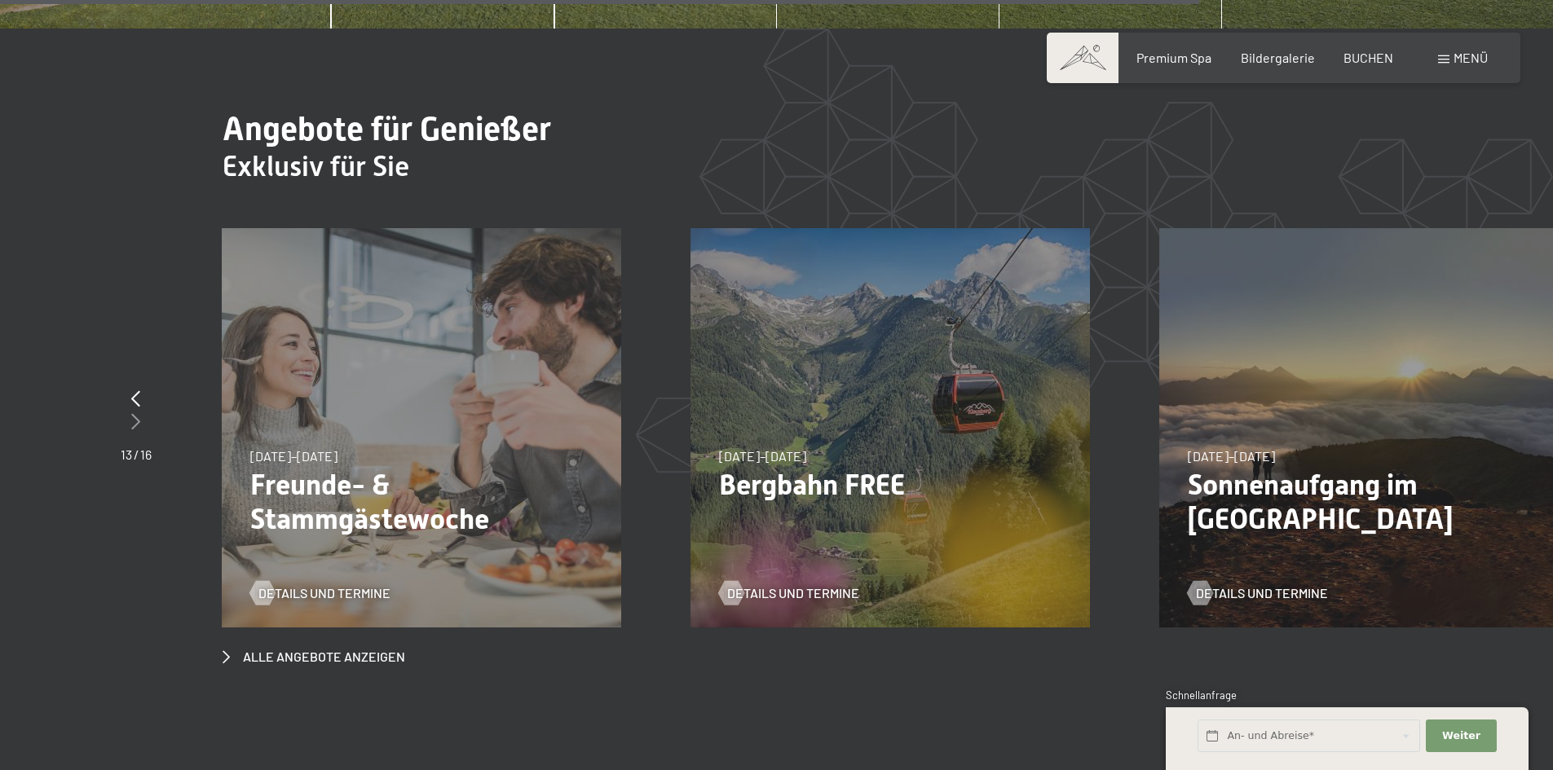
click at [133, 413] on icon at bounding box center [135, 421] width 9 height 16
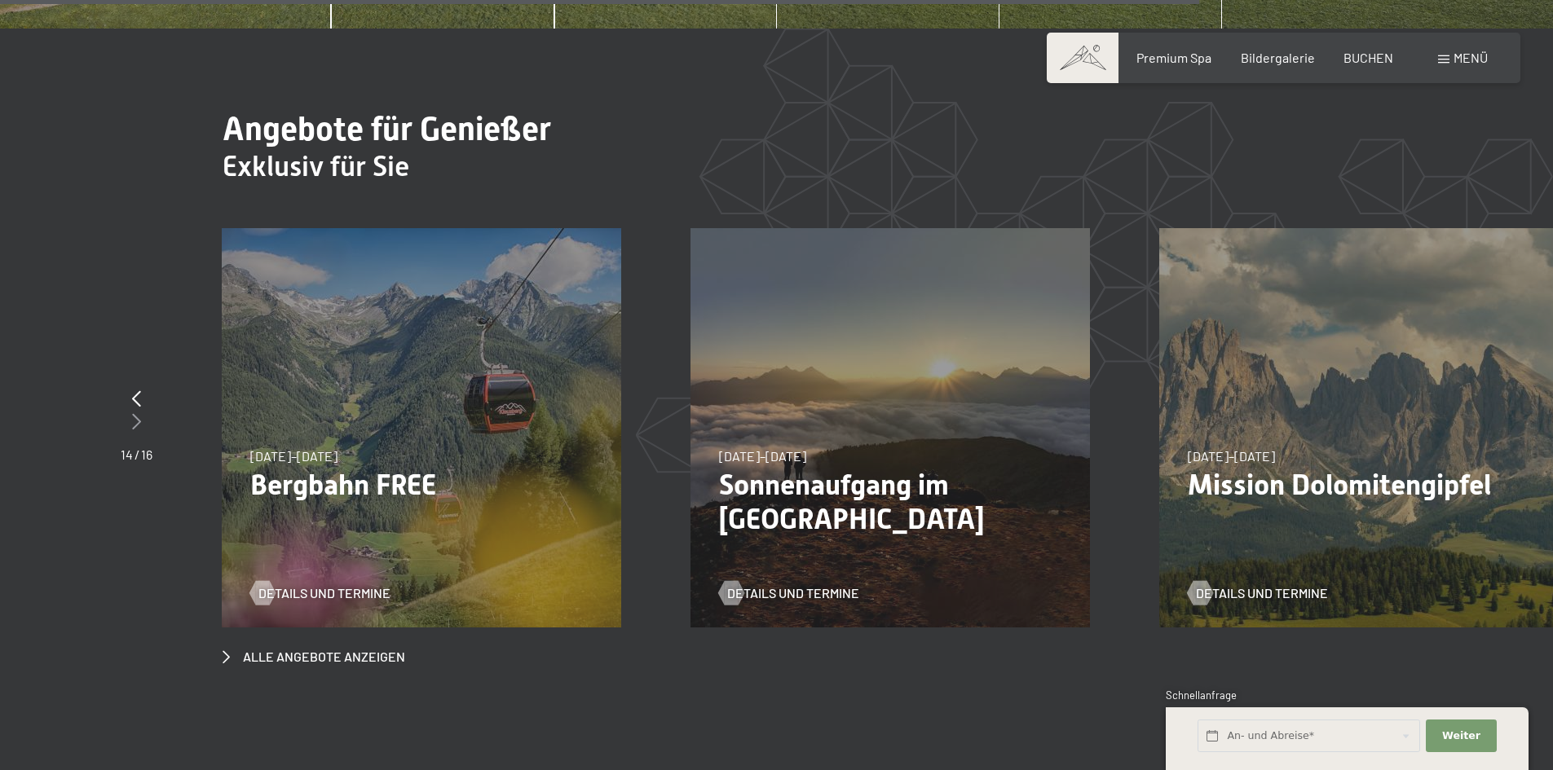
click at [133, 413] on icon at bounding box center [136, 421] width 9 height 16
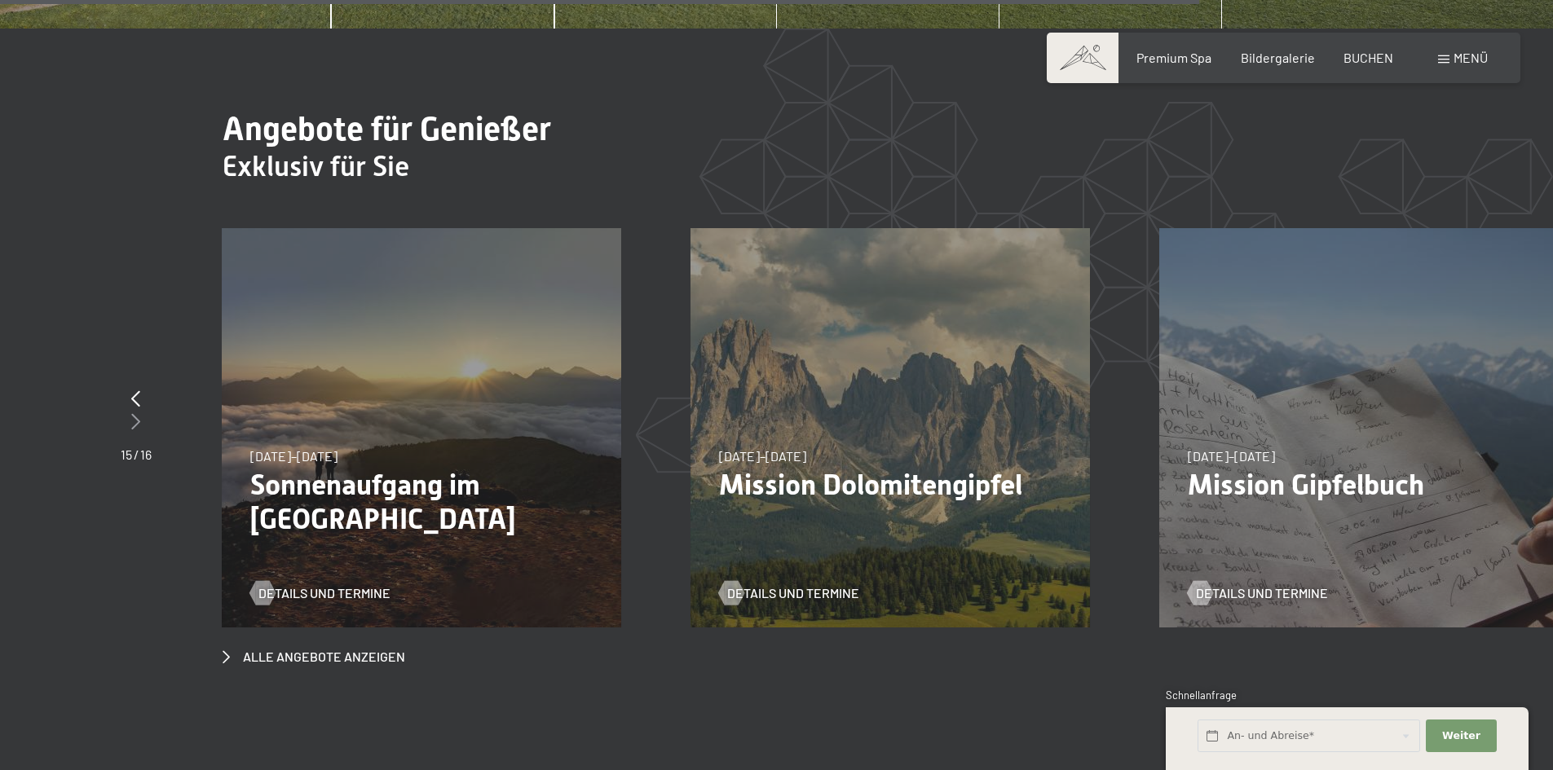
click at [133, 413] on icon at bounding box center [135, 421] width 9 height 16
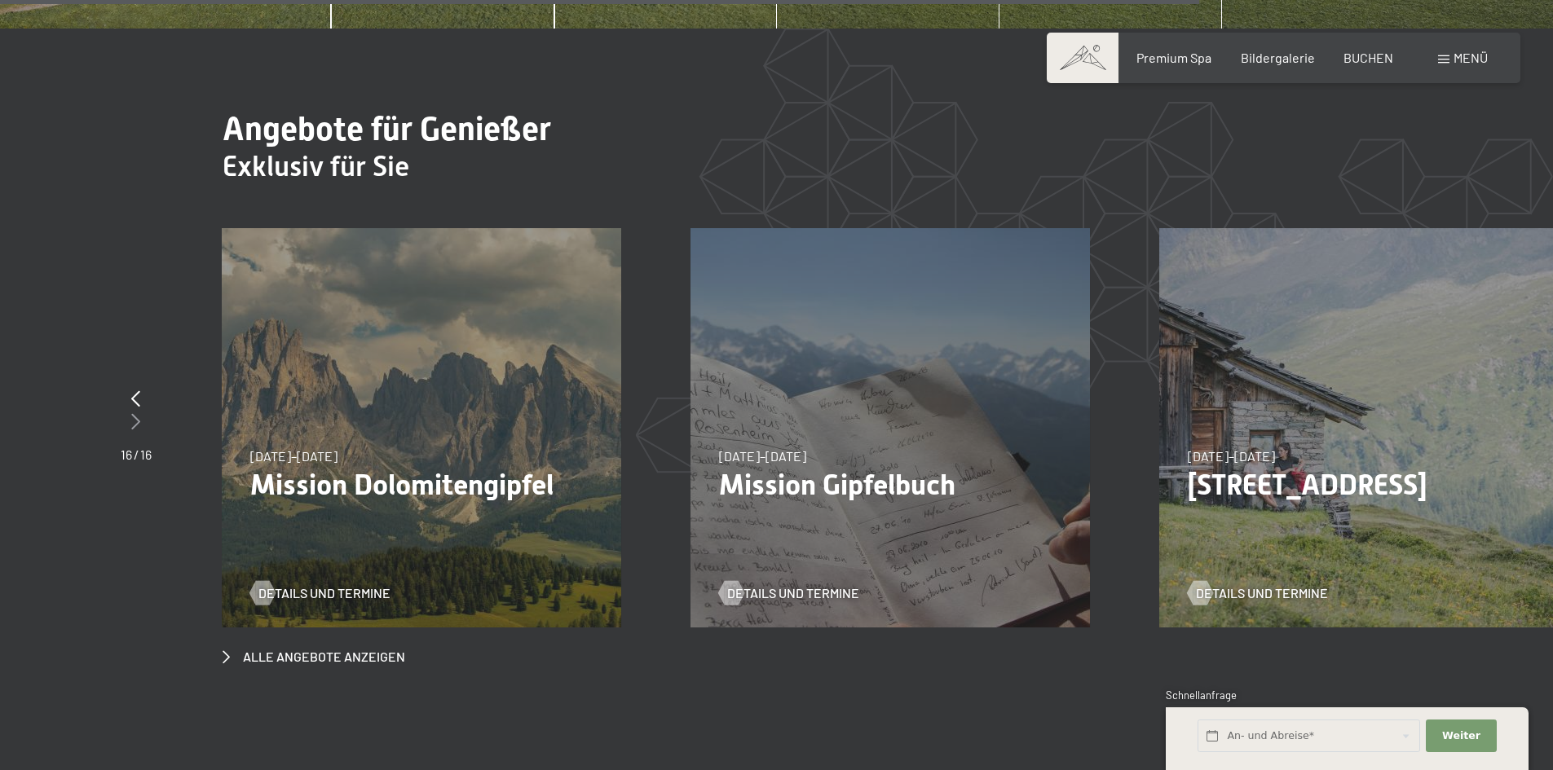
click at [133, 413] on icon at bounding box center [135, 421] width 9 height 16
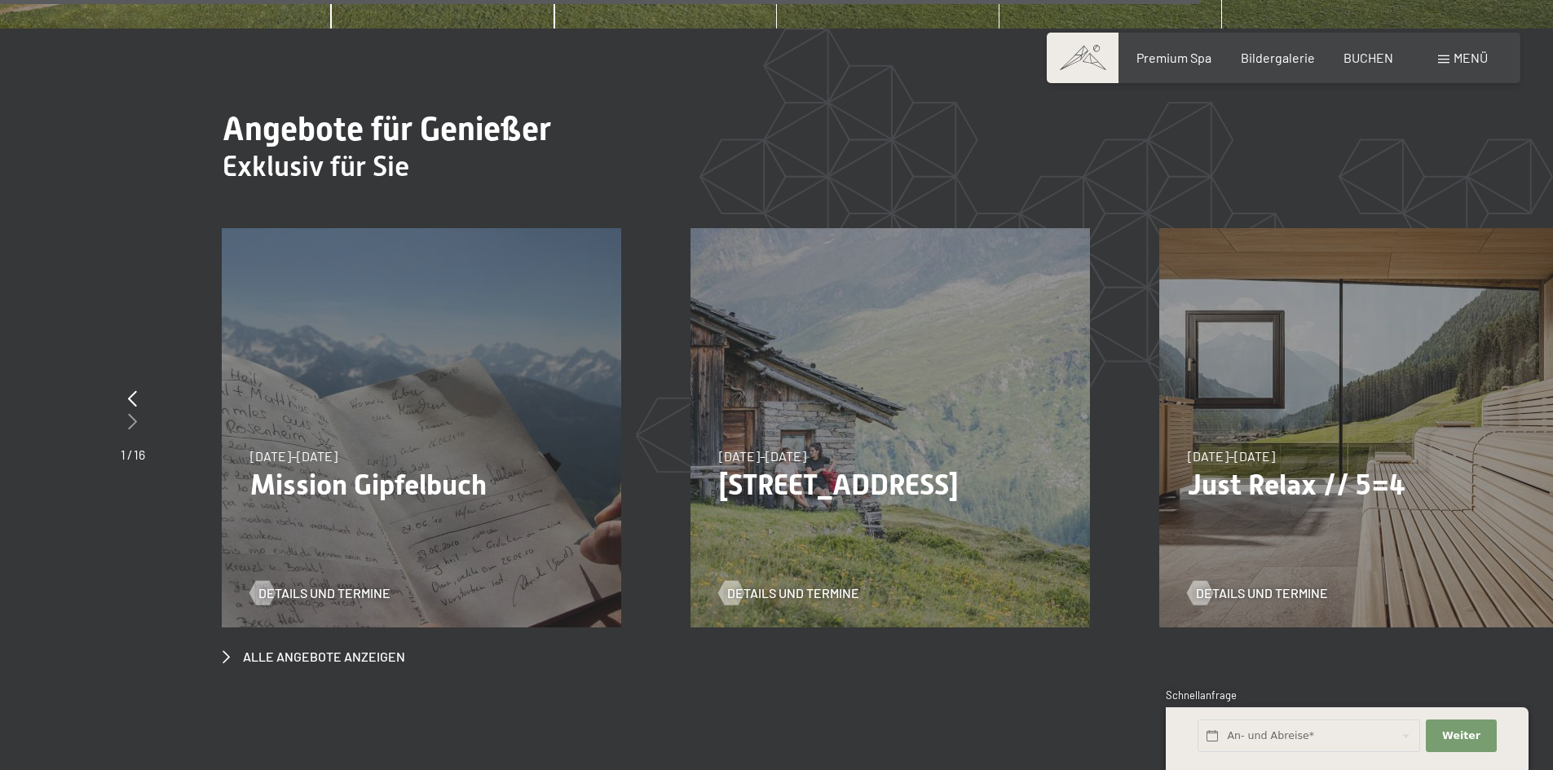
click at [133, 413] on icon at bounding box center [132, 421] width 9 height 16
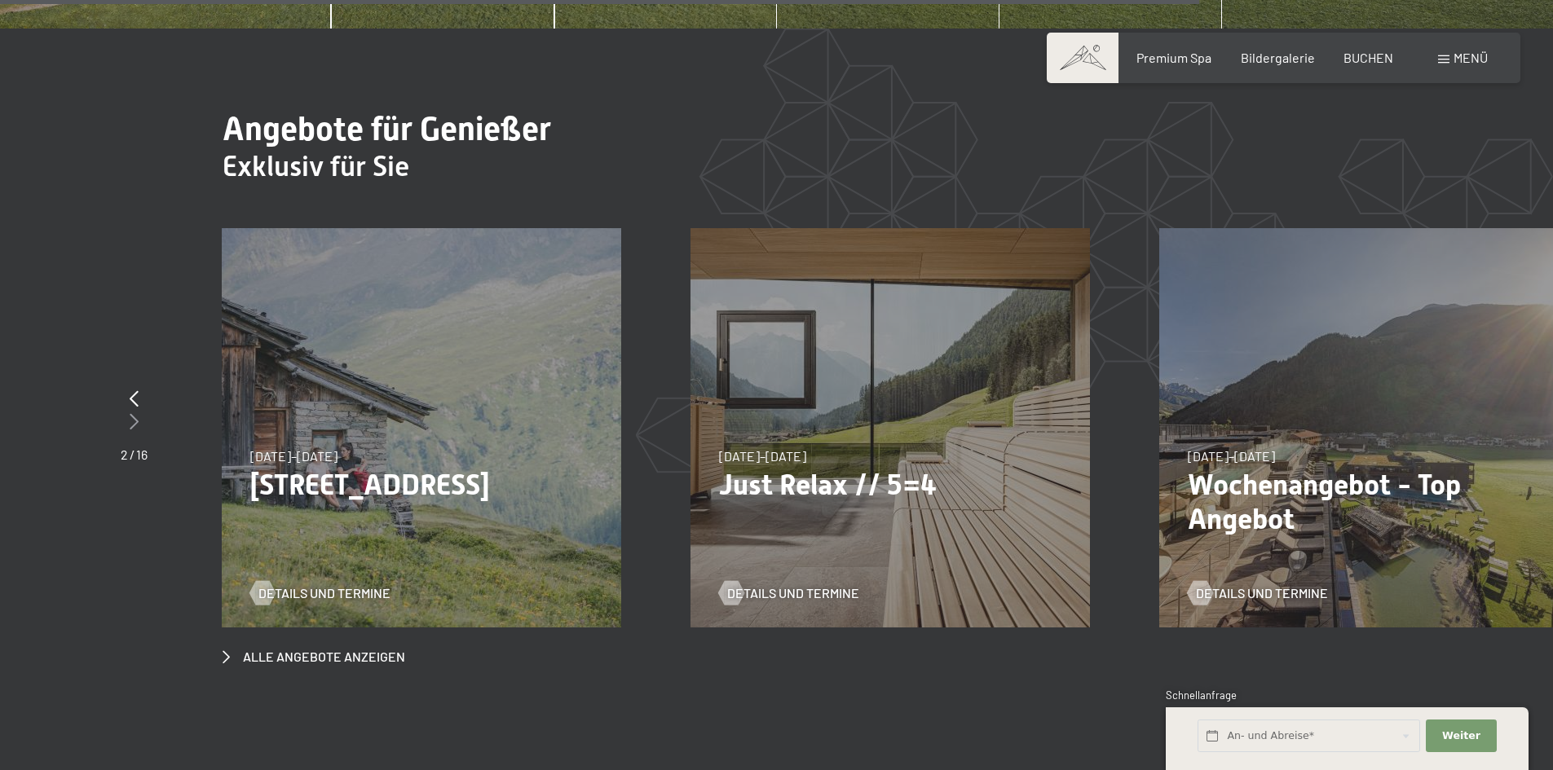
click at [133, 413] on icon at bounding box center [134, 421] width 9 height 16
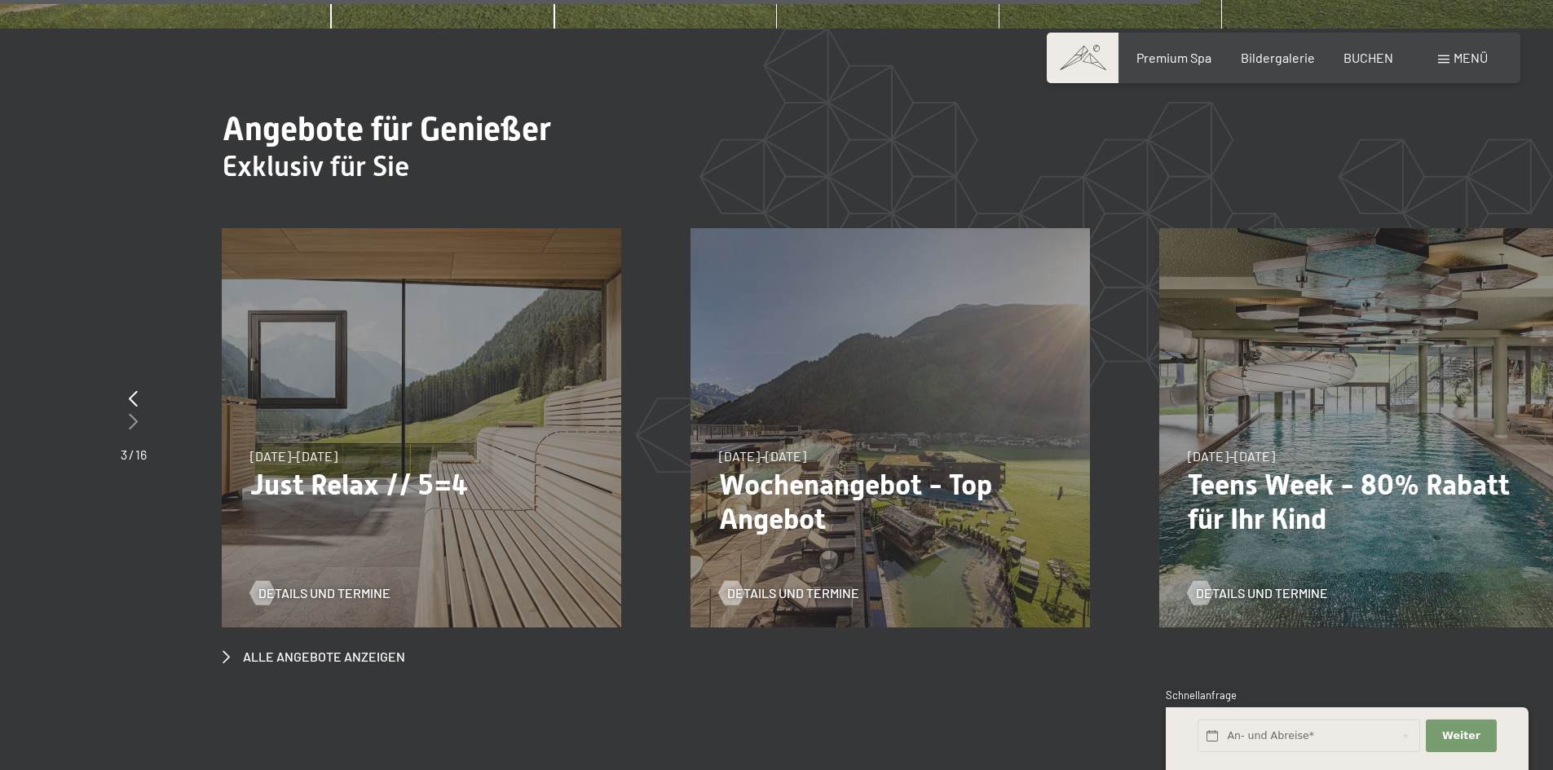
click at [133, 413] on icon at bounding box center [133, 421] width 9 height 16
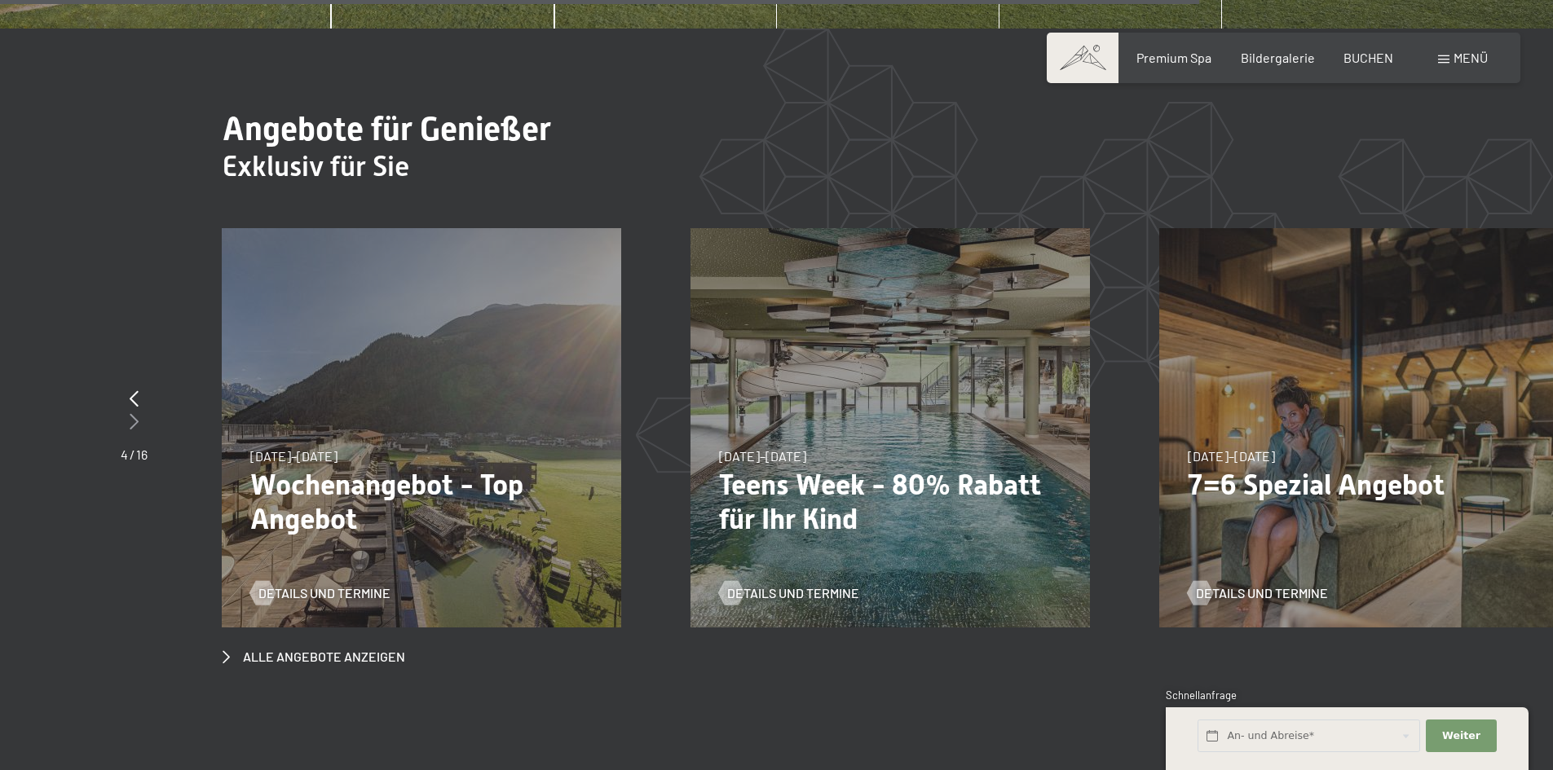
click at [133, 413] on icon at bounding box center [134, 421] width 9 height 16
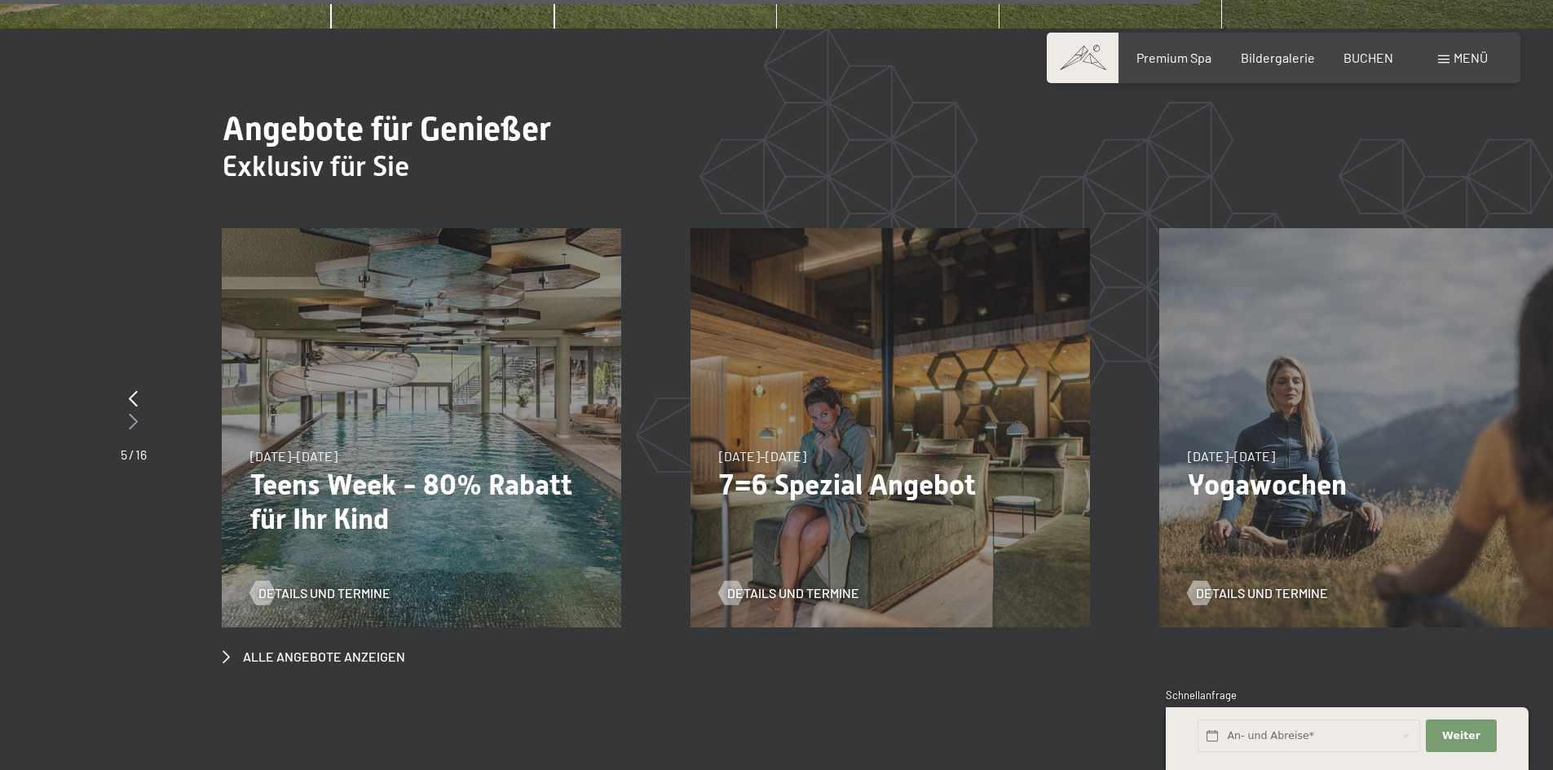
click at [133, 413] on icon at bounding box center [133, 421] width 9 height 16
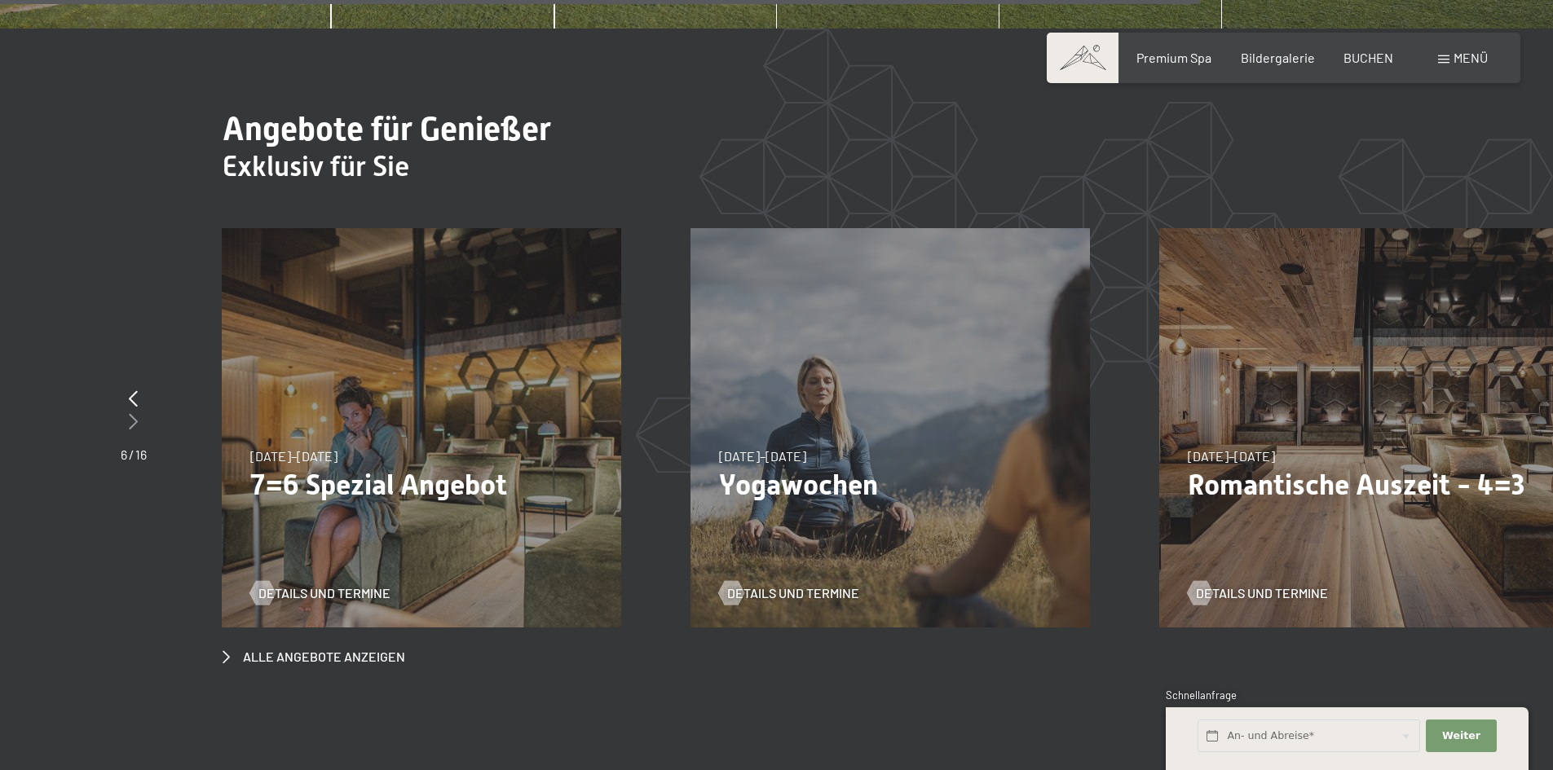
click at [133, 413] on icon at bounding box center [133, 421] width 9 height 16
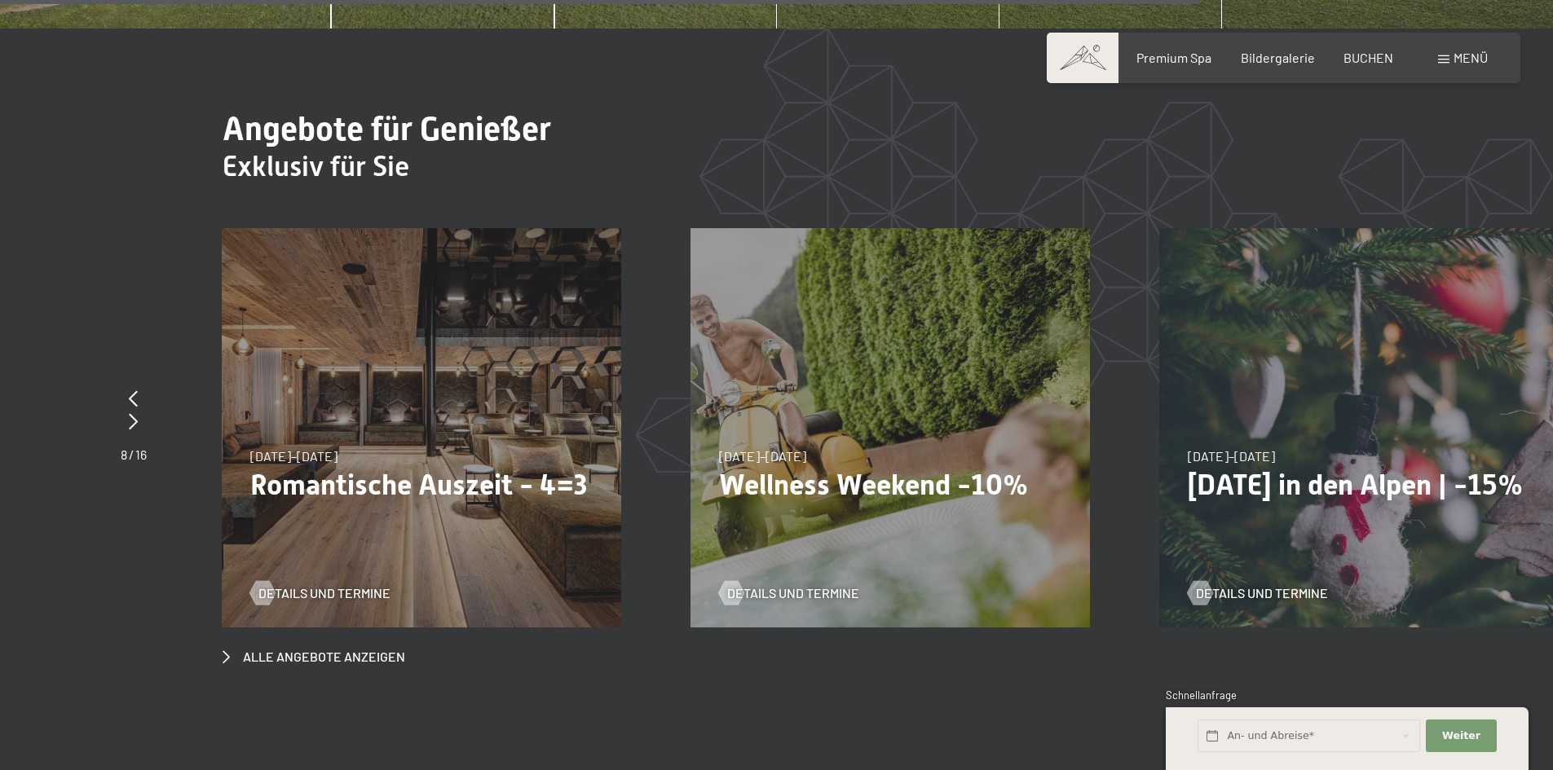
click at [1447, 59] on span at bounding box center [1443, 59] width 11 height 8
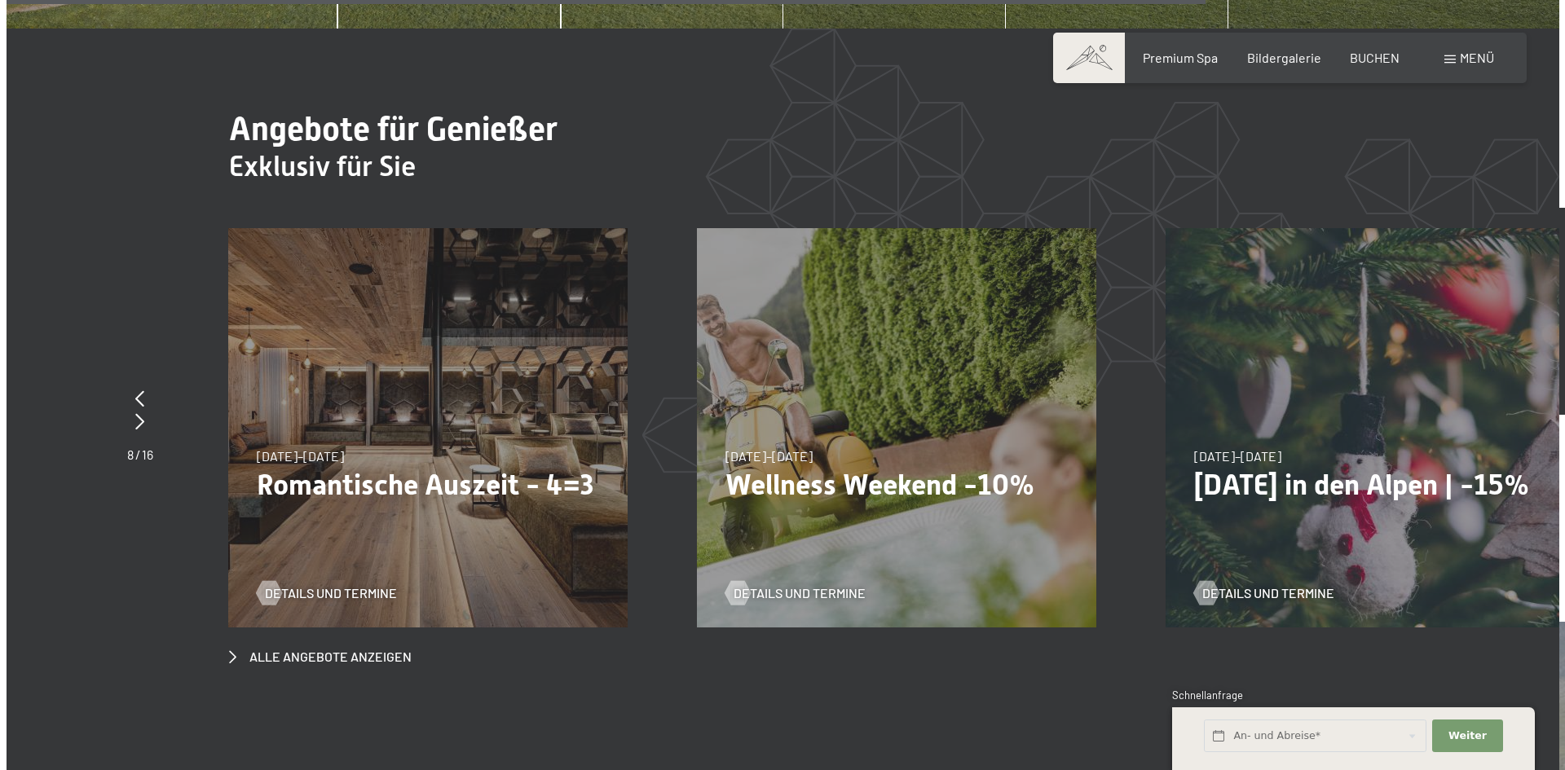
scroll to position [6390, 0]
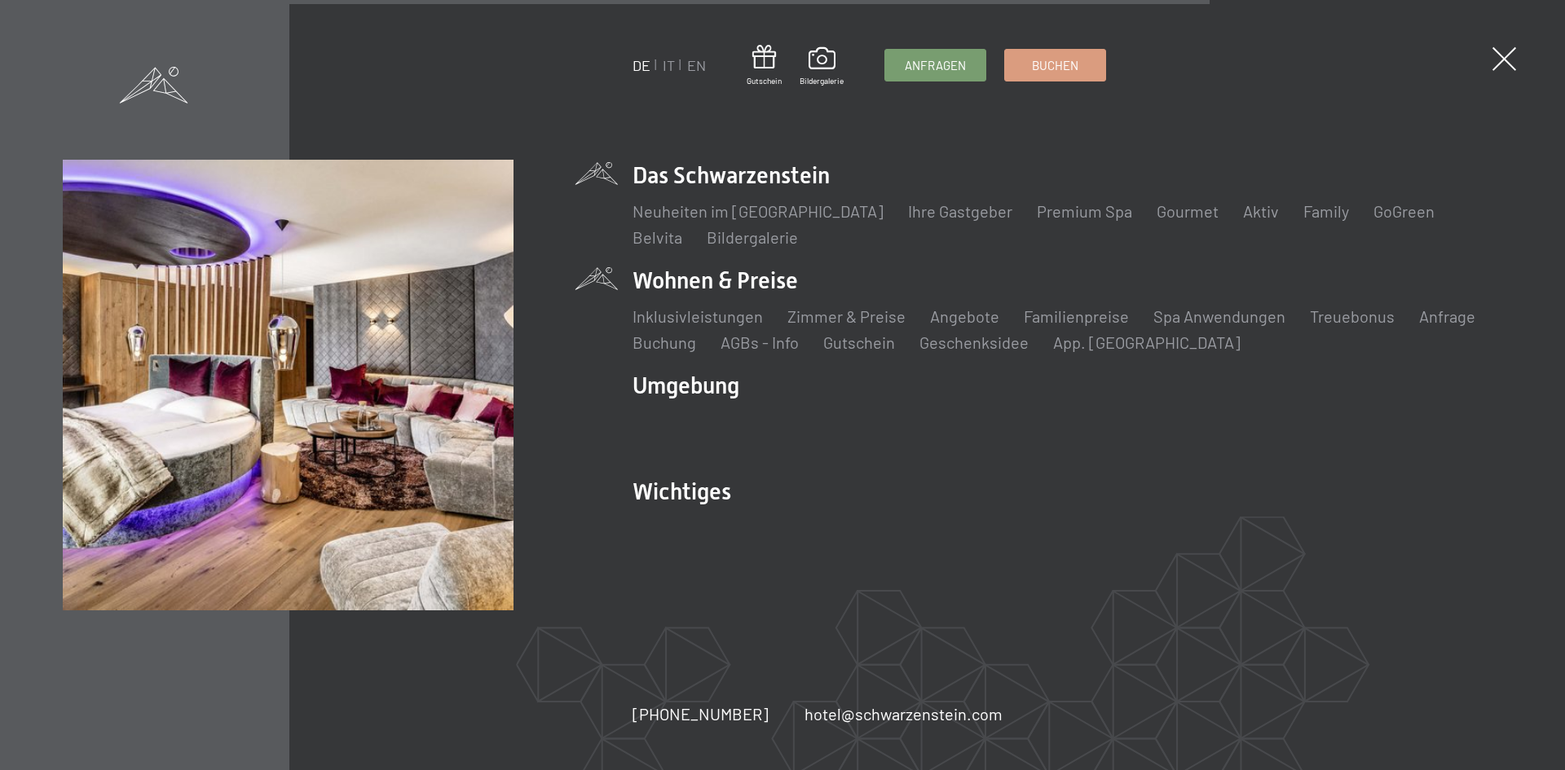
click at [699, 277] on li "Wohnen & Preise Inklusivleistungen Zimmer & Preise Liste Angebote Liste Familie…" at bounding box center [1068, 309] width 870 height 89
click at [849, 316] on link "Zimmer & Preise" at bounding box center [847, 317] width 118 height 20
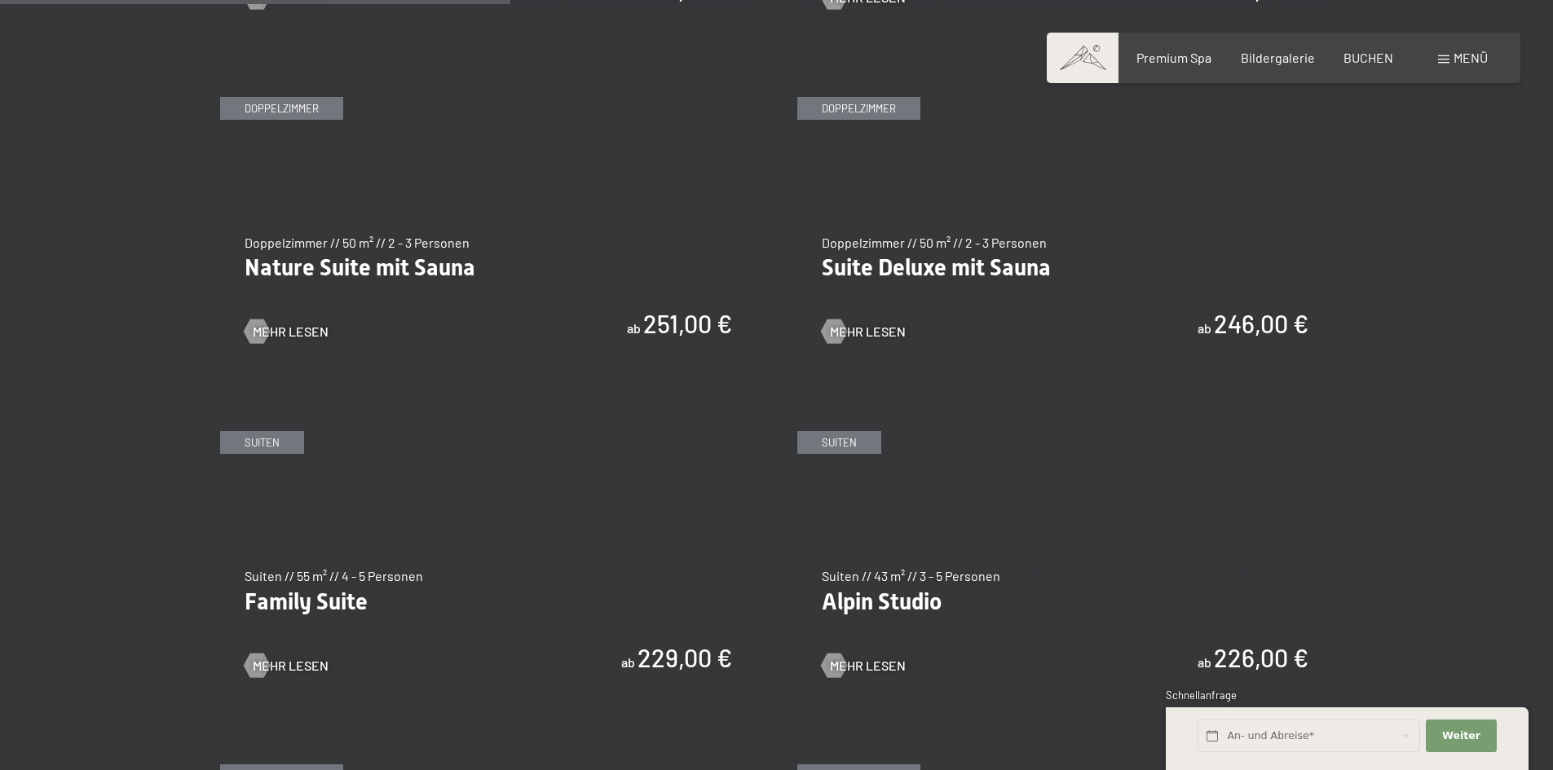
scroll to position [1549, 0]
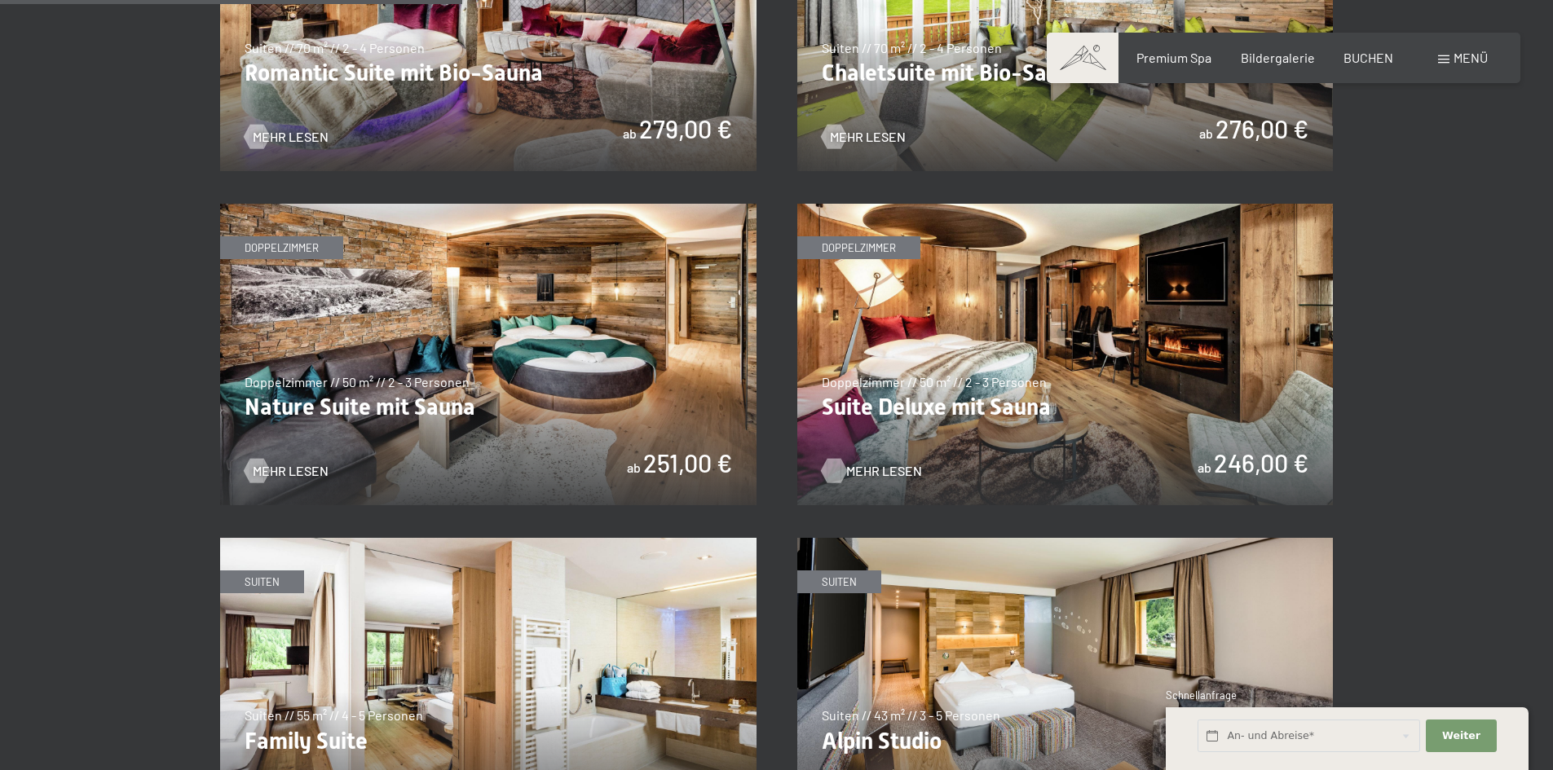
click at [868, 469] on span "Mehr Lesen" at bounding box center [884, 471] width 76 height 18
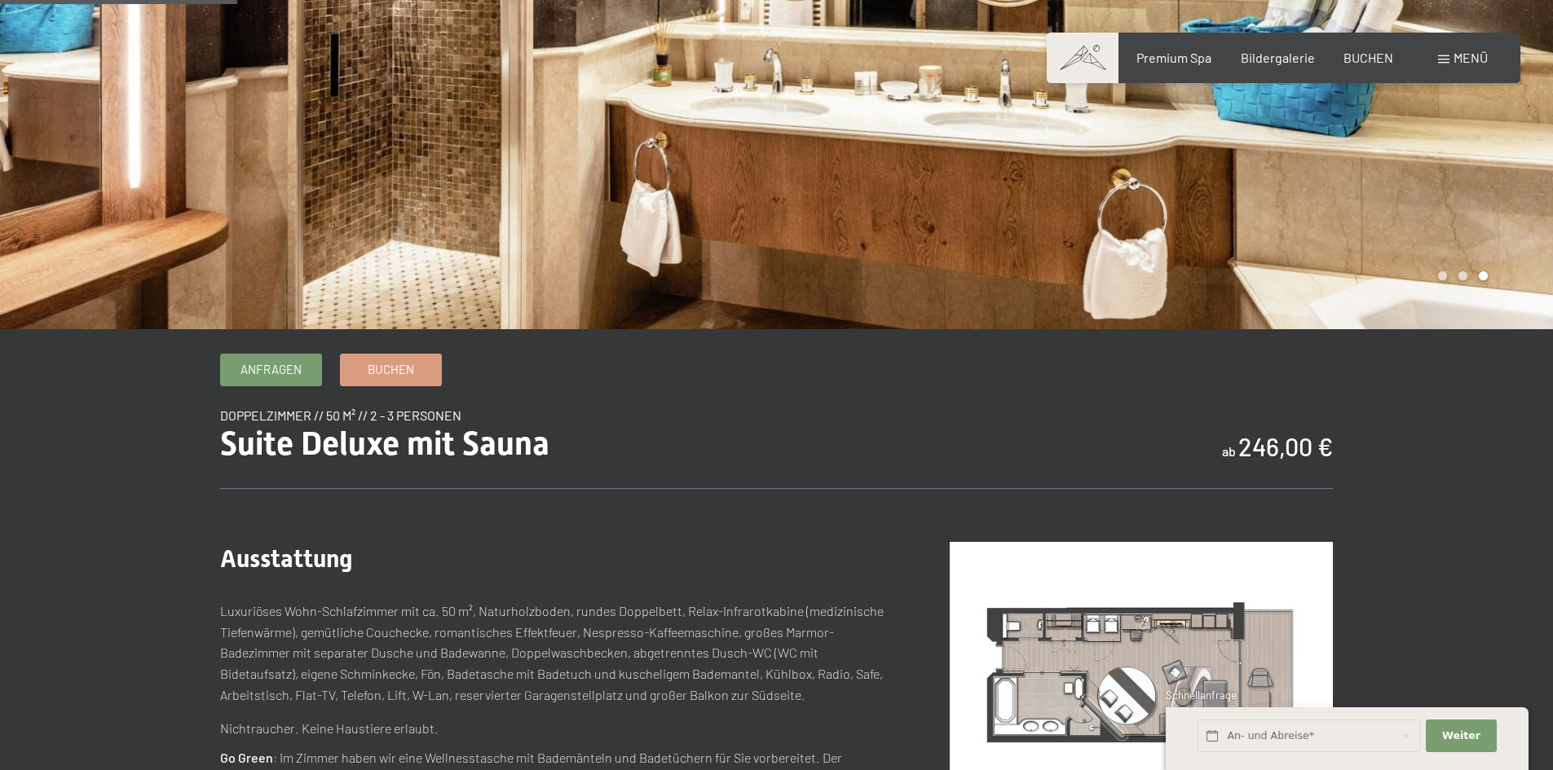
scroll to position [245, 0]
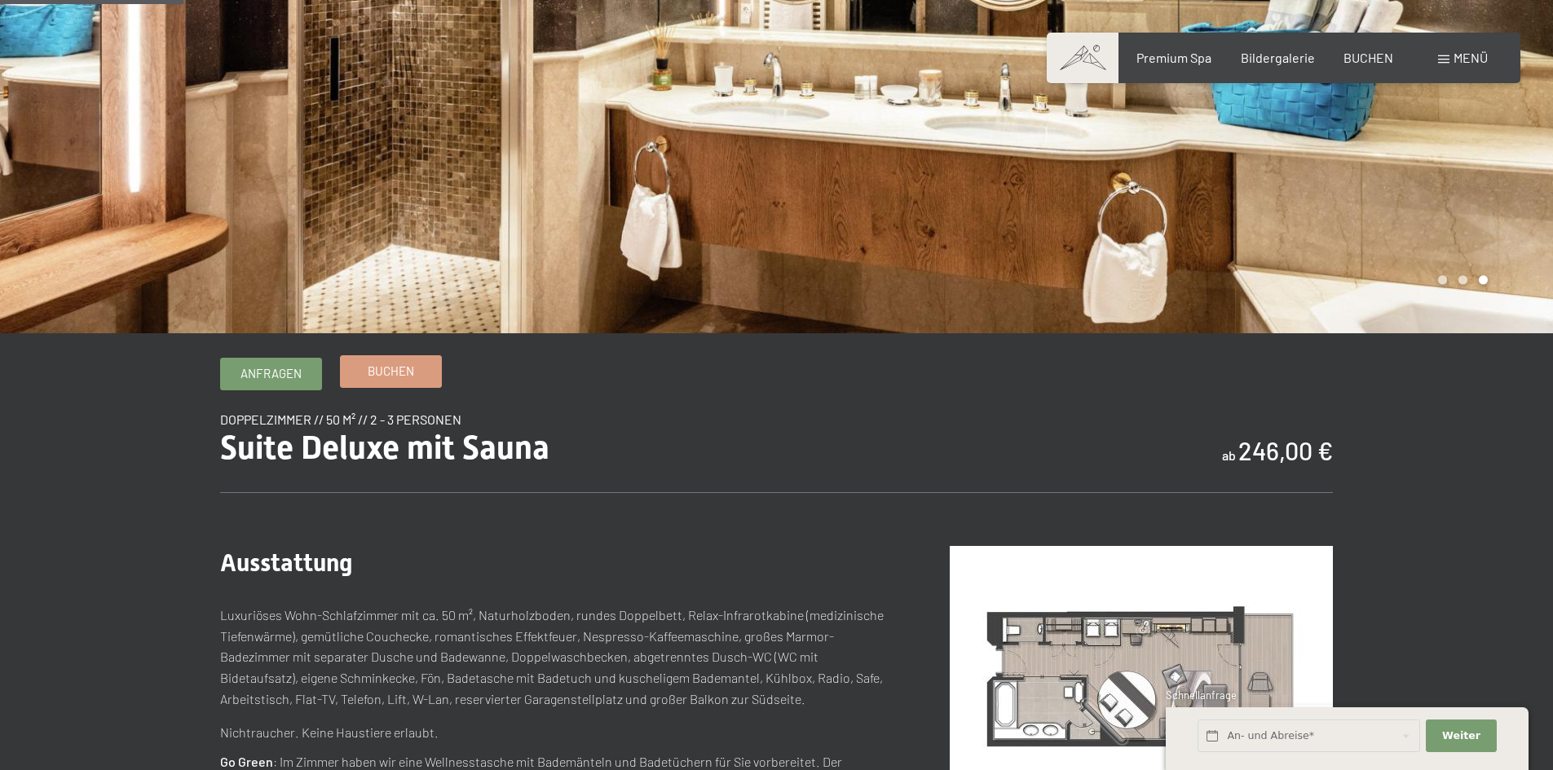
click at [393, 367] on span "Buchen" at bounding box center [391, 371] width 46 height 17
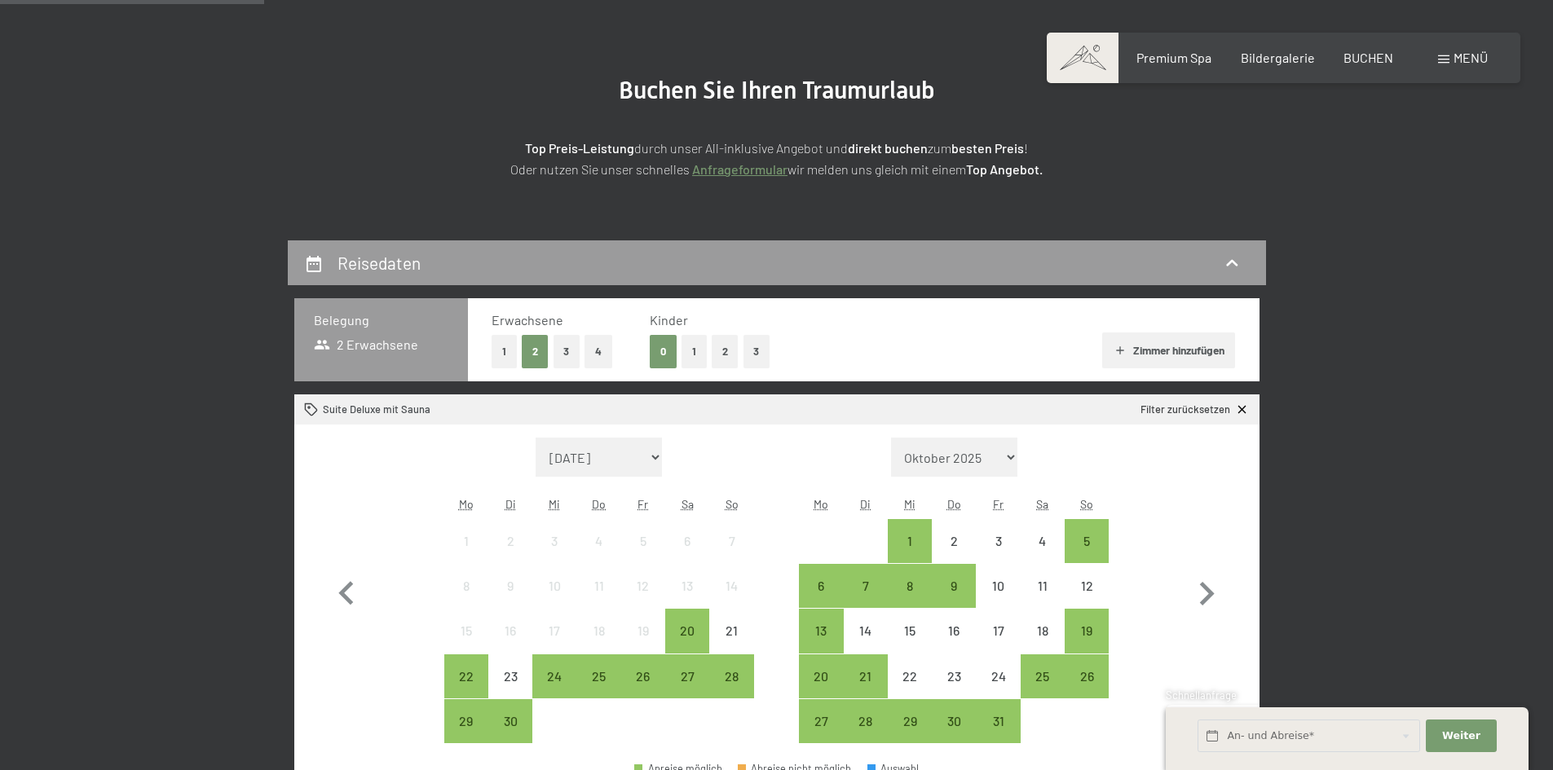
scroll to position [326, 0]
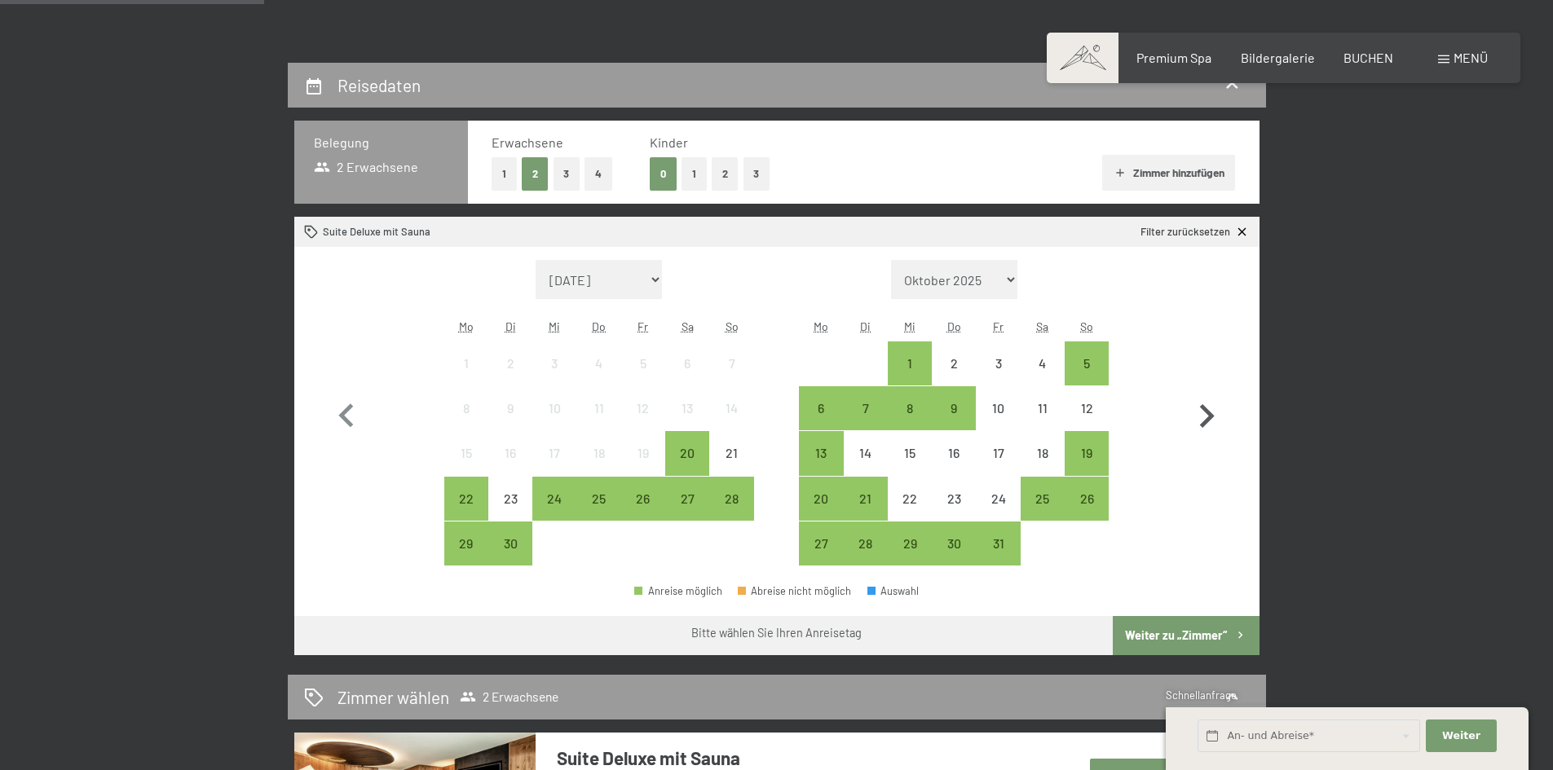
click at [1207, 416] on icon "button" at bounding box center [1206, 416] width 47 height 47
select select "2025-10-01"
select select "2025-11-01"
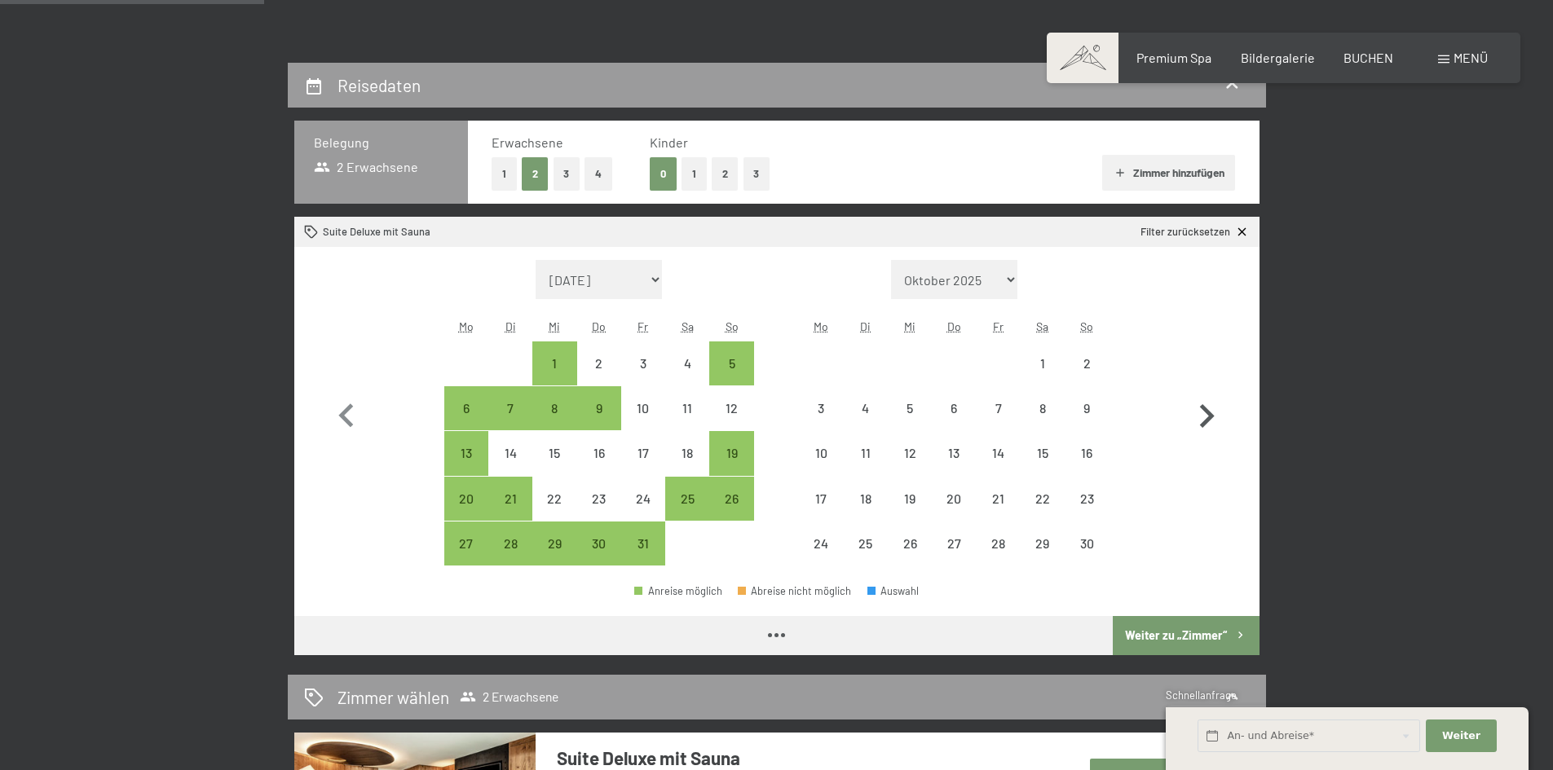
select select "2025-10-01"
select select "2025-11-01"
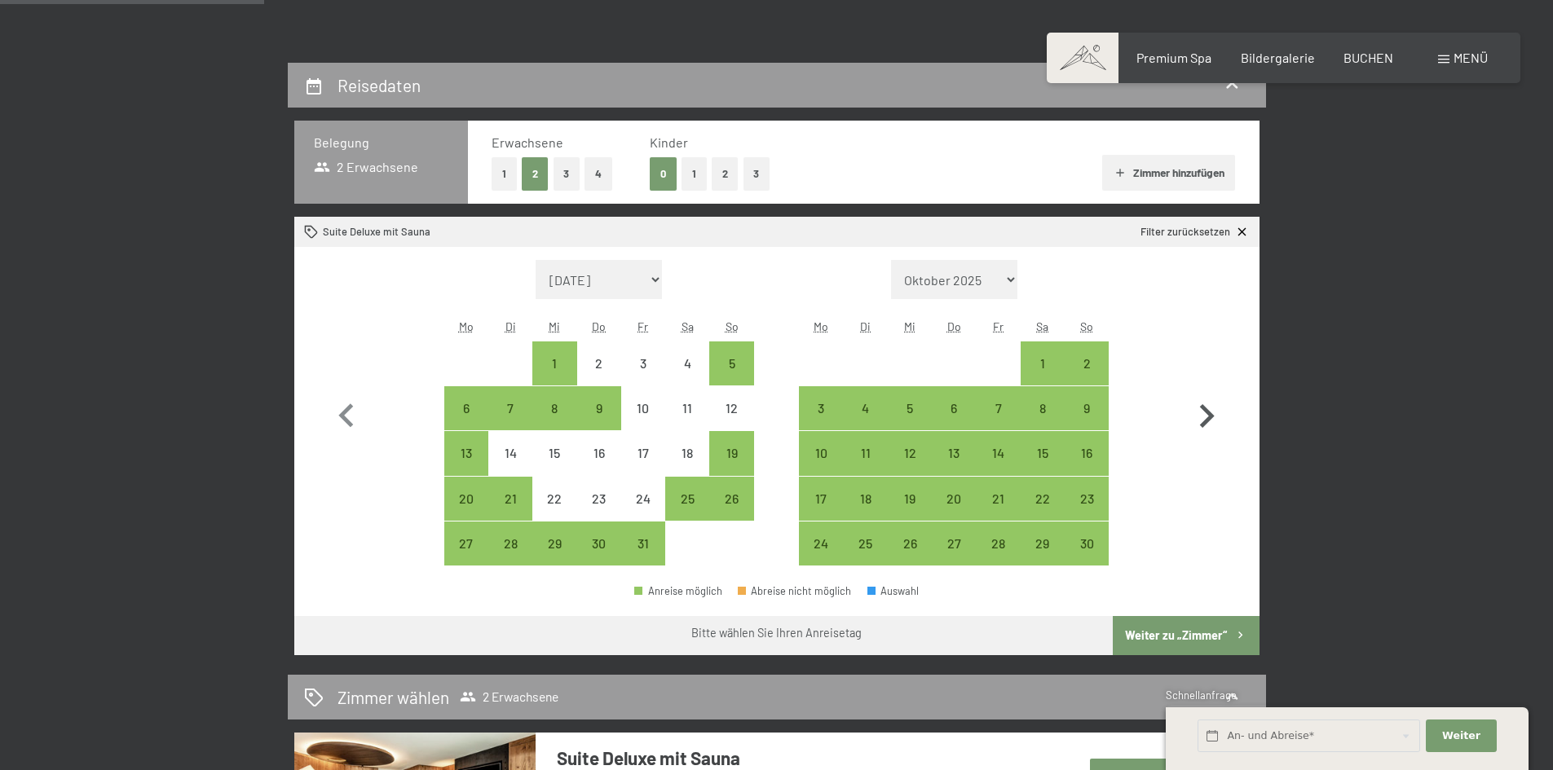
click at [1207, 416] on icon "button" at bounding box center [1206, 416] width 47 height 47
select select "2025-11-01"
select select "2025-12-01"
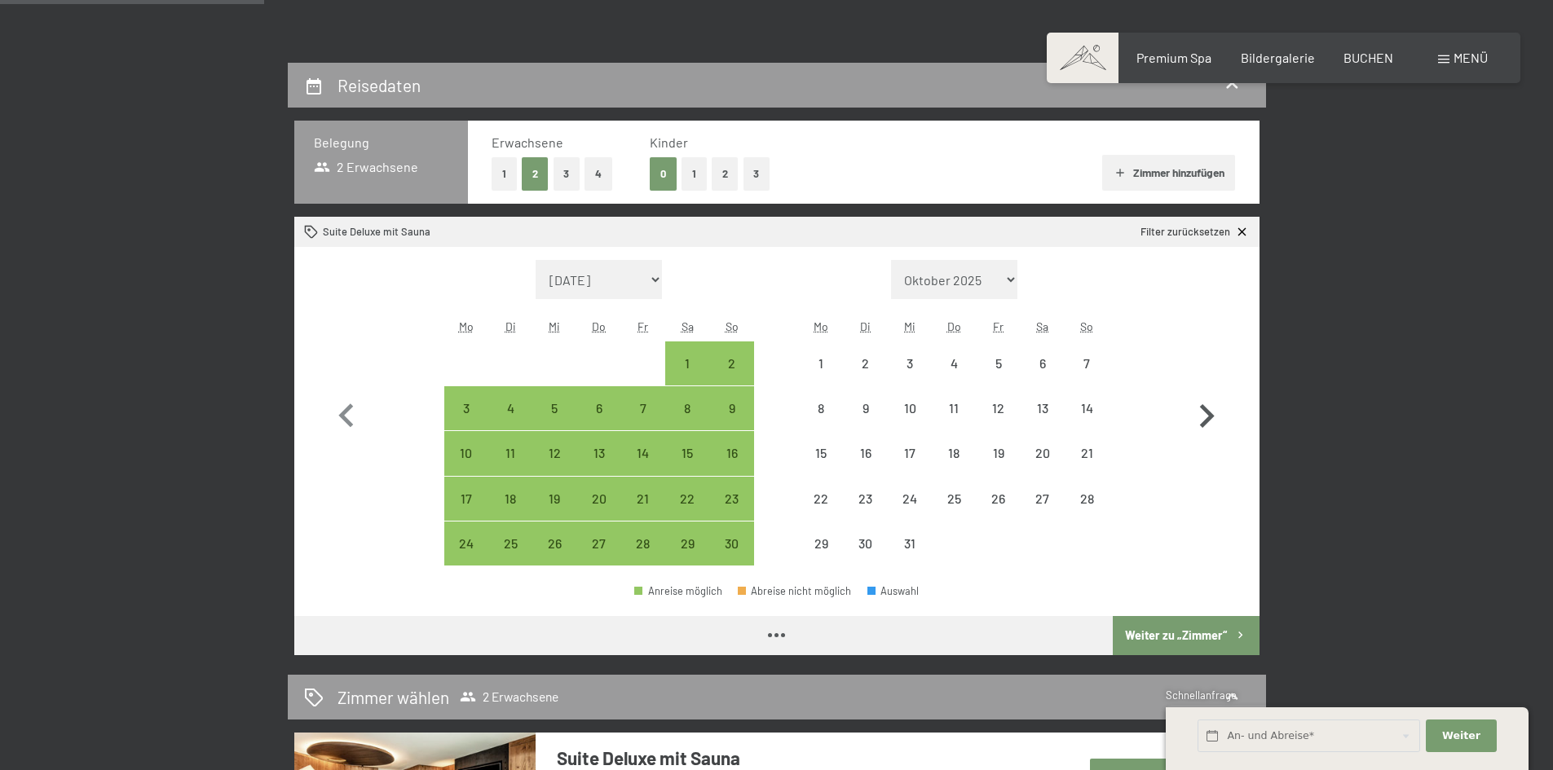
select select "2025-11-01"
select select "2025-12-01"
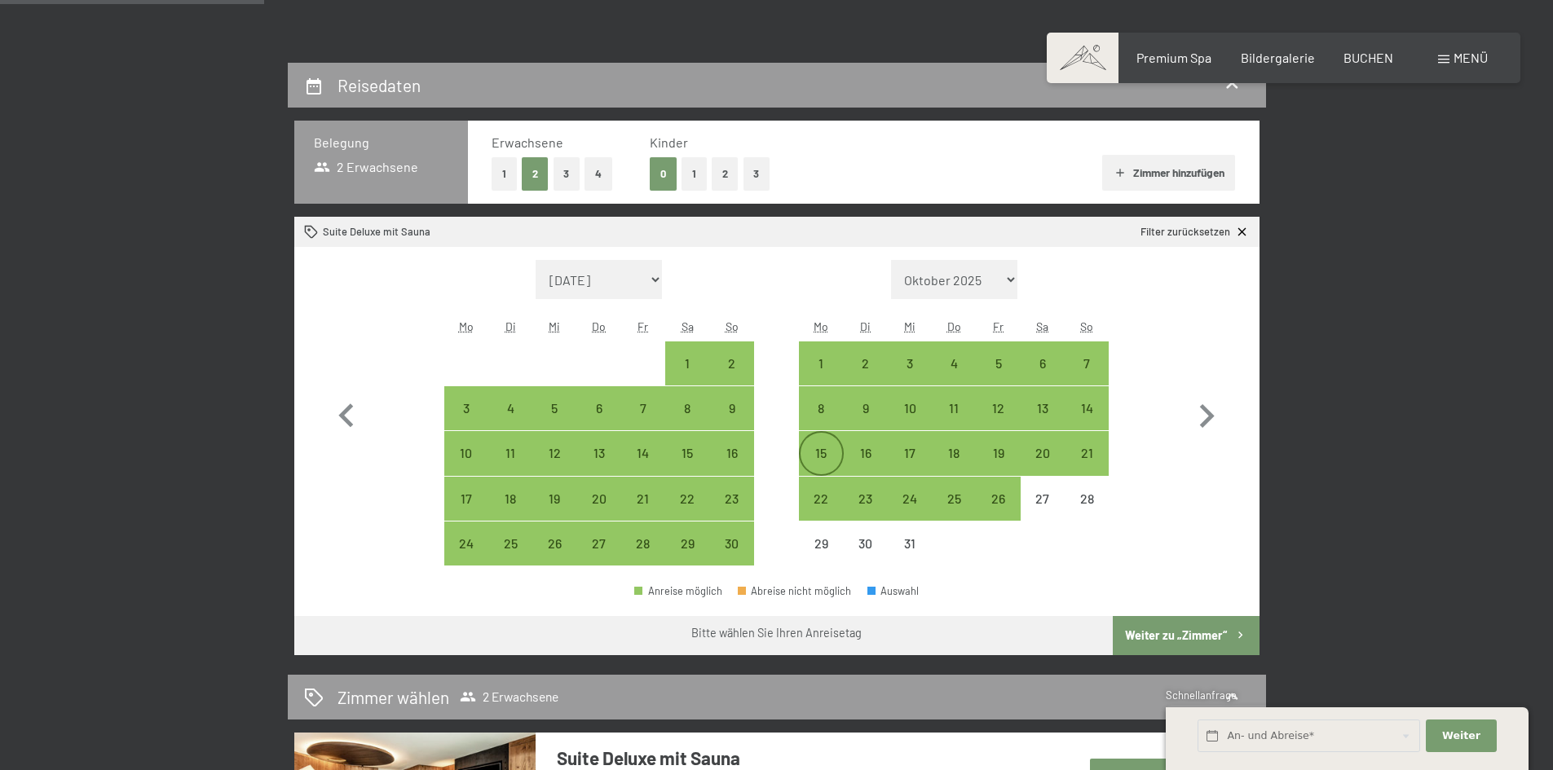
click at [826, 453] on div "15" at bounding box center [821, 467] width 41 height 41
select select "2025-11-01"
select select "2025-12-01"
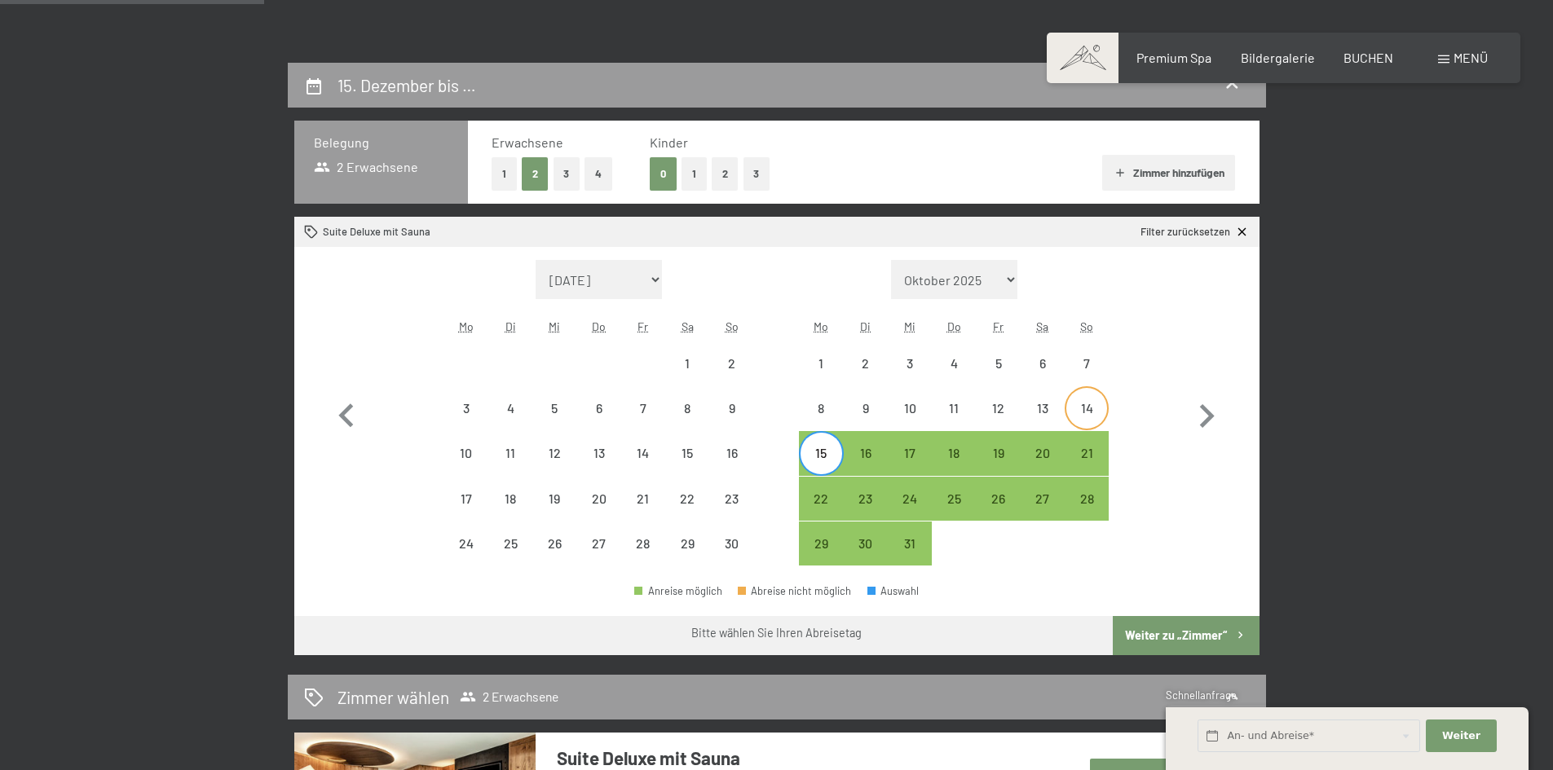
click at [1088, 408] on div "14" at bounding box center [1086, 422] width 41 height 41
select select "2025-11-01"
select select "2025-12-01"
click at [1083, 451] on div "21" at bounding box center [1086, 467] width 41 height 41
select select "2025-11-01"
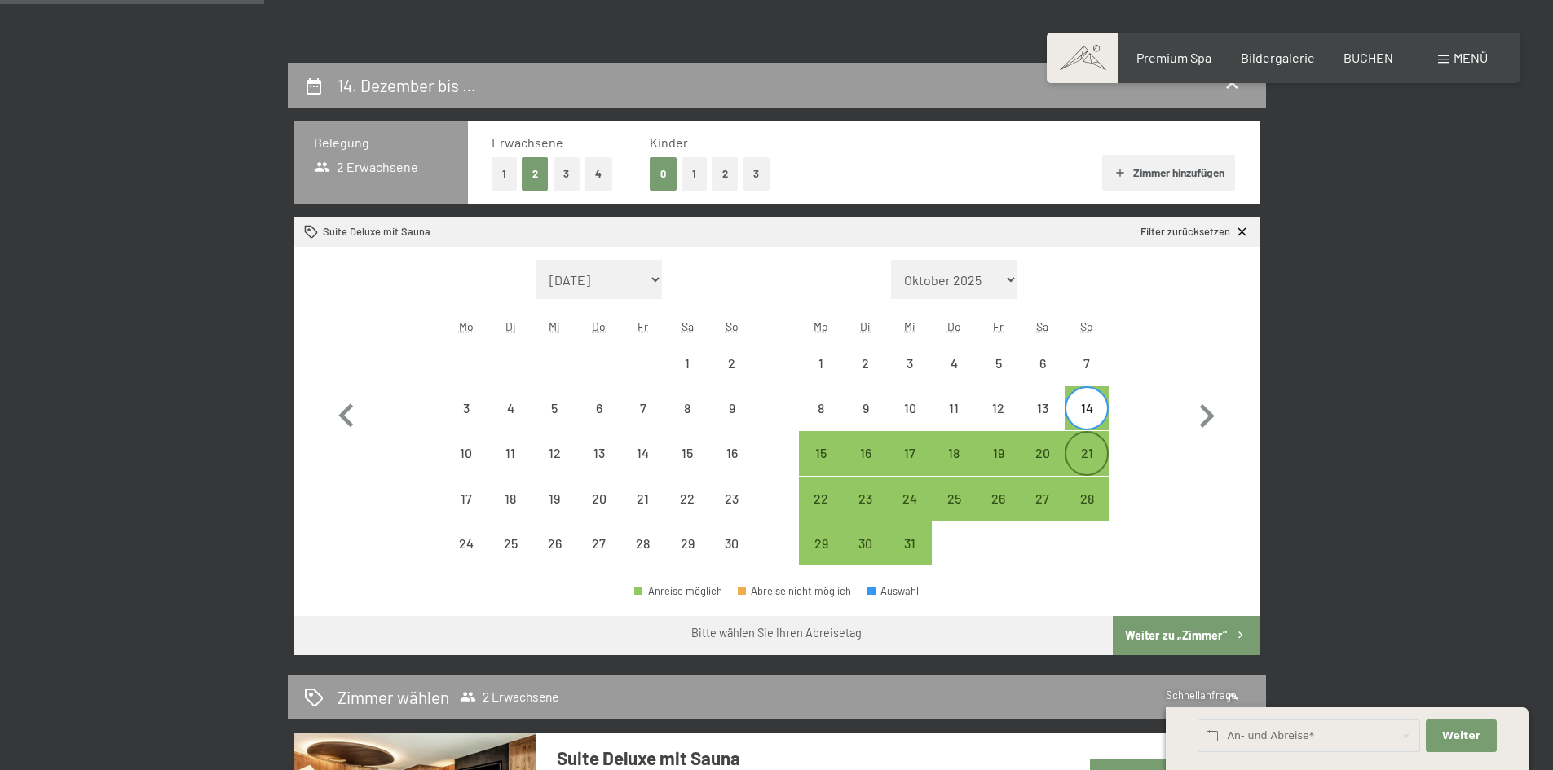
select select "2025-12-01"
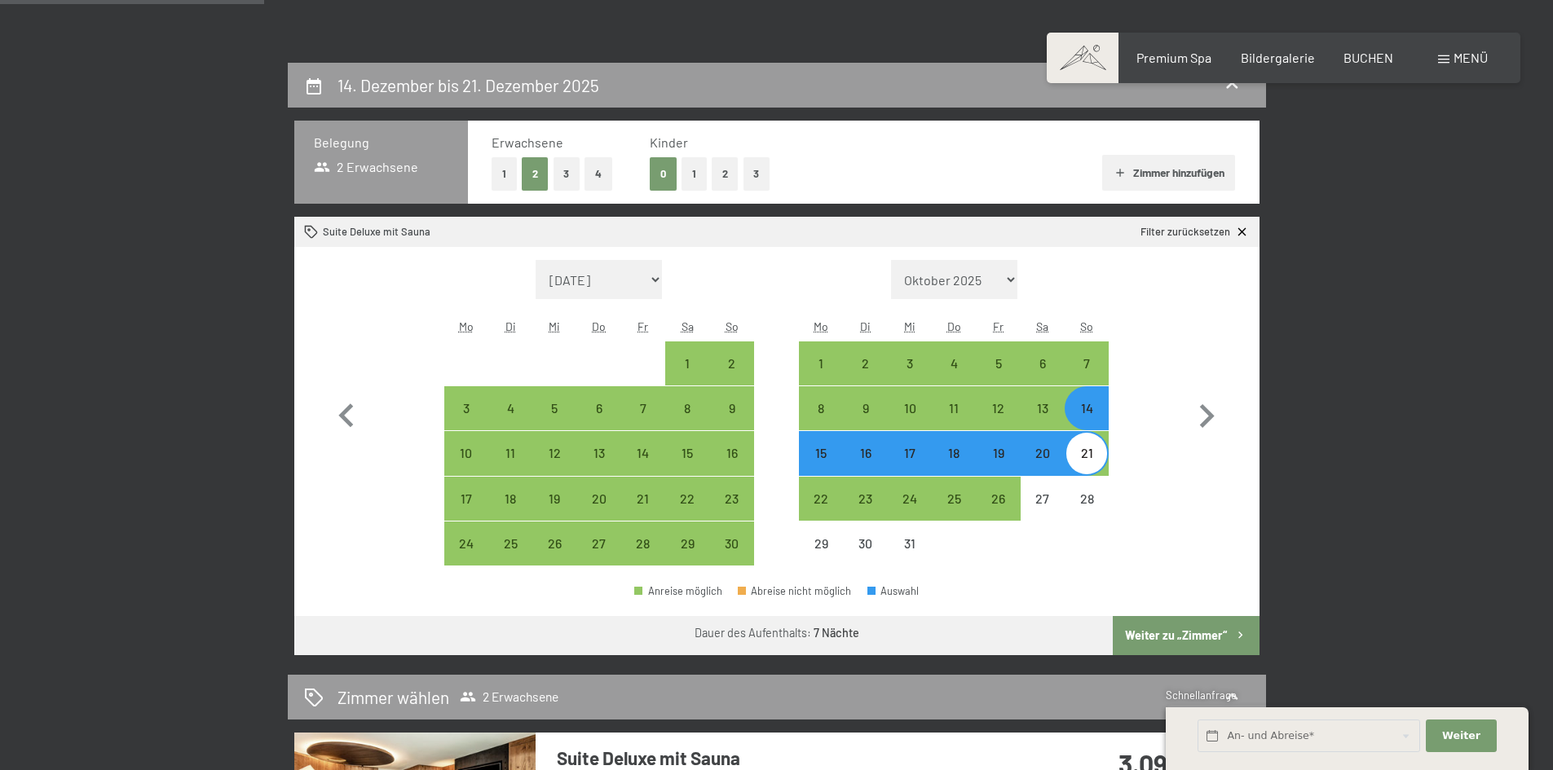
click at [1162, 631] on button "Weiter zu „Zimmer“" at bounding box center [1186, 635] width 146 height 39
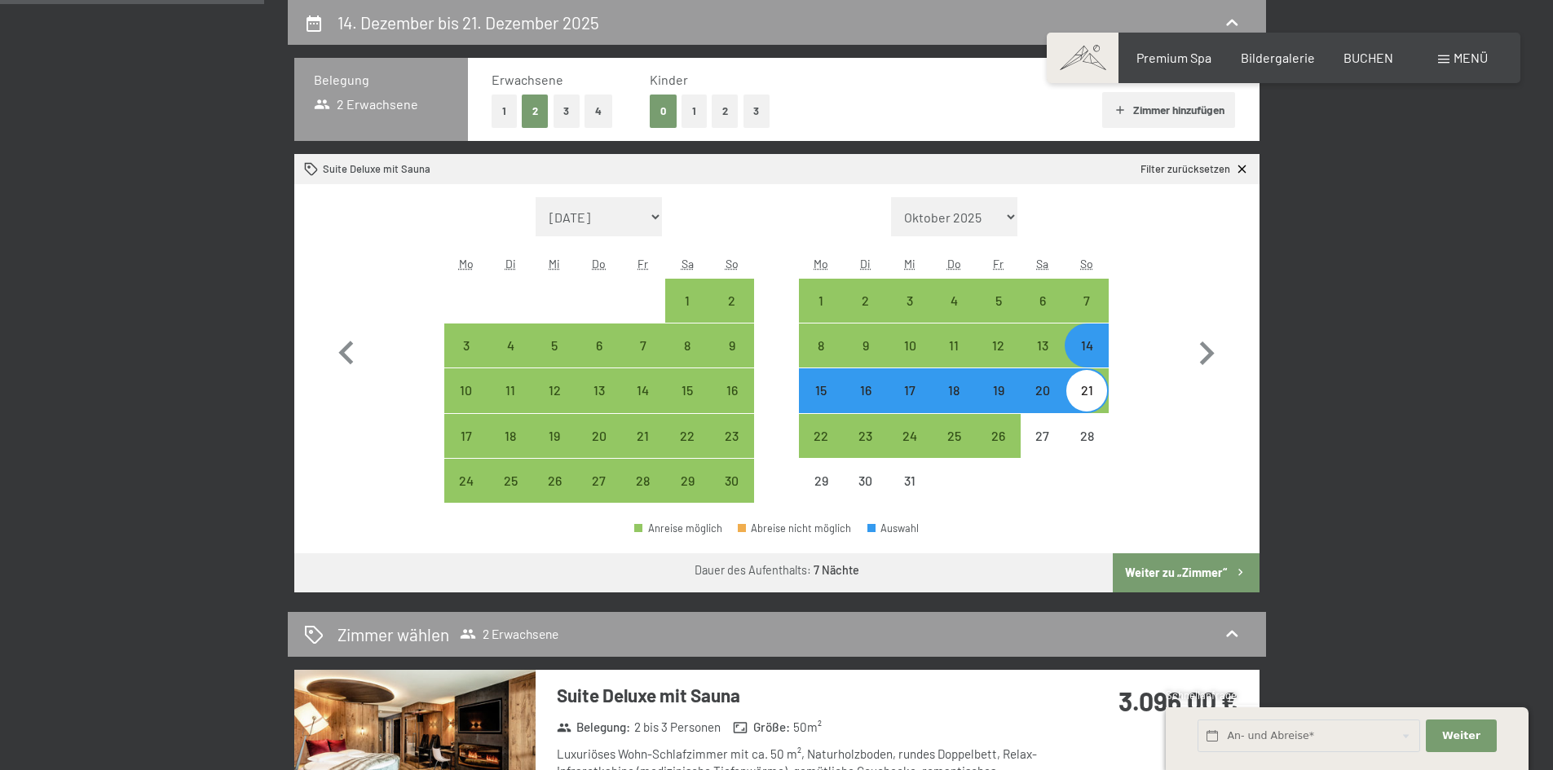
select select "2025-11-01"
select select "2025-12-01"
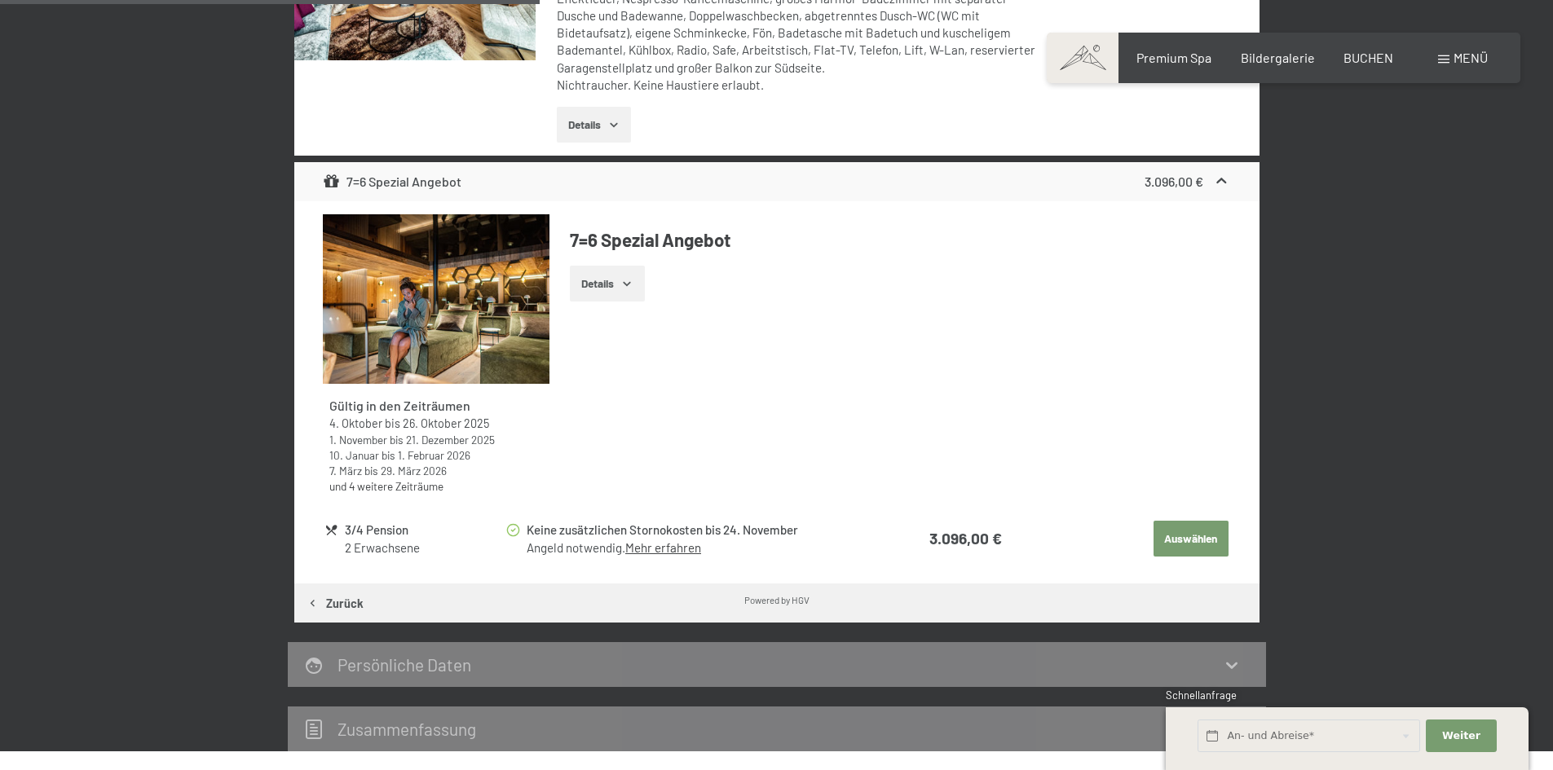
scroll to position [633, 0]
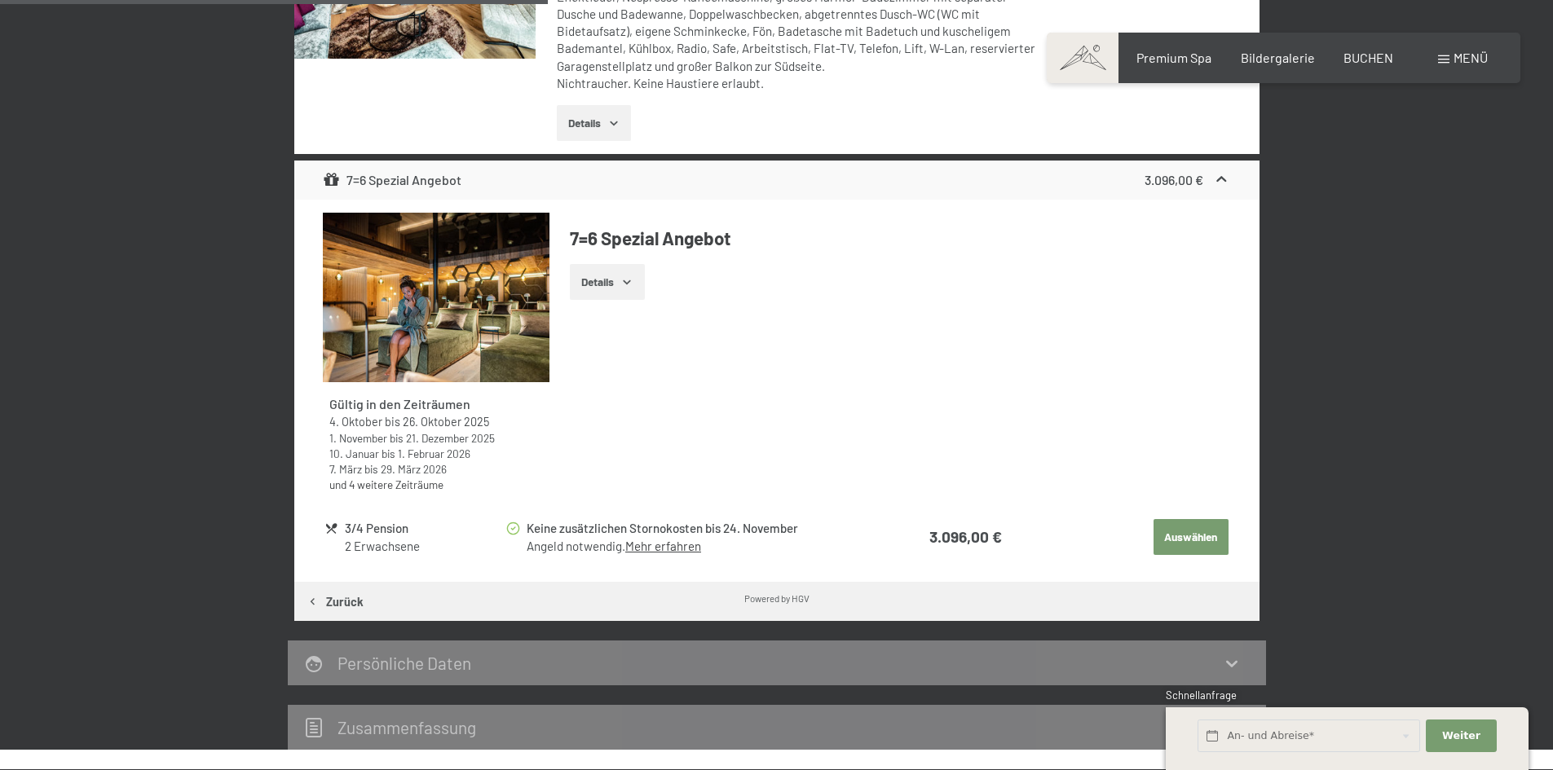
drag, startPoint x: 1175, startPoint y: 538, endPoint x: 1185, endPoint y: 544, distance: 11.3
click at [1175, 538] on button "Auswählen" at bounding box center [1191, 537] width 75 height 36
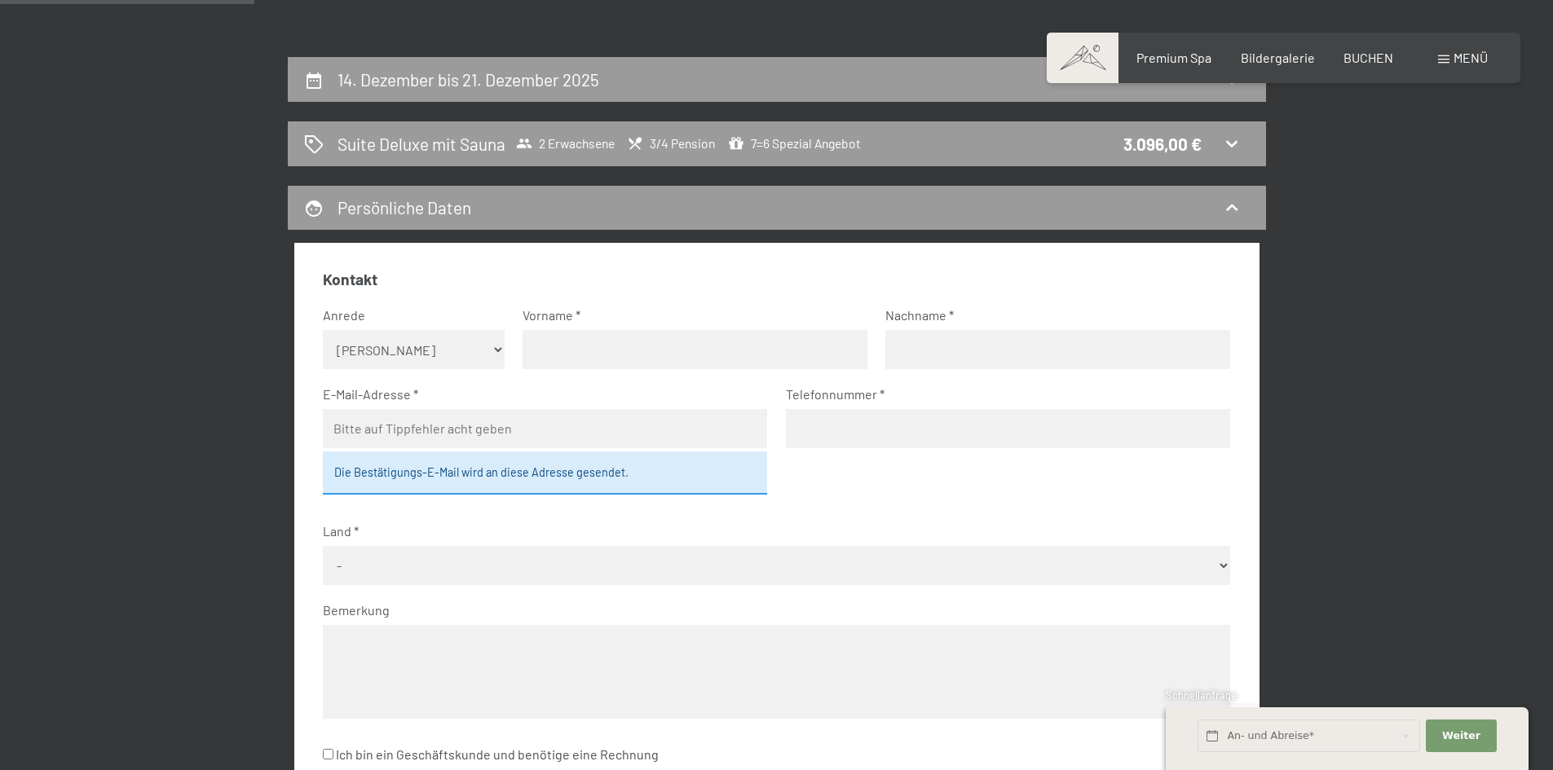
scroll to position [307, 0]
